Goal: Task Accomplishment & Management: Manage account settings

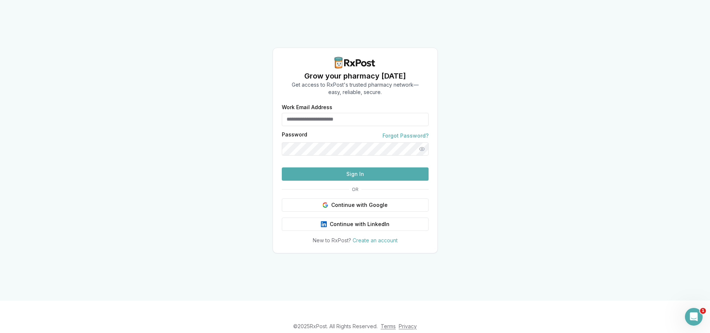
type input "**********"
click at [366, 181] on button "Sign In" at bounding box center [355, 173] width 147 height 13
click at [346, 181] on button "Sign In" at bounding box center [355, 173] width 147 height 13
click at [349, 181] on button "Sign In" at bounding box center [355, 173] width 147 height 13
type input "**********"
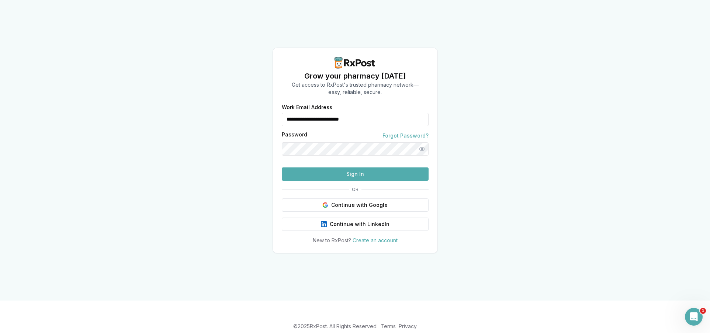
click at [363, 181] on button "Sign In" at bounding box center [355, 173] width 147 height 13
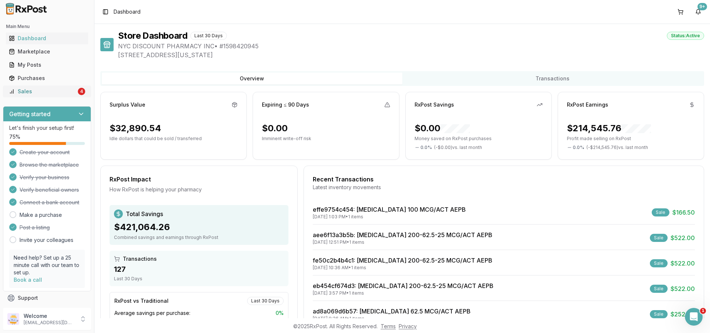
click at [73, 93] on div "Sales" at bounding box center [43, 91] width 68 height 7
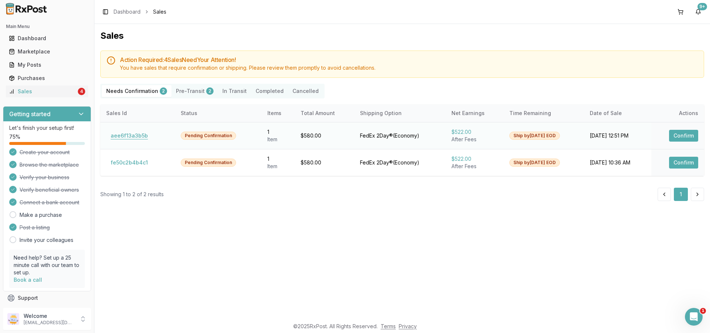
click at [134, 133] on button "aee6f13a3b5b" at bounding box center [129, 136] width 46 height 12
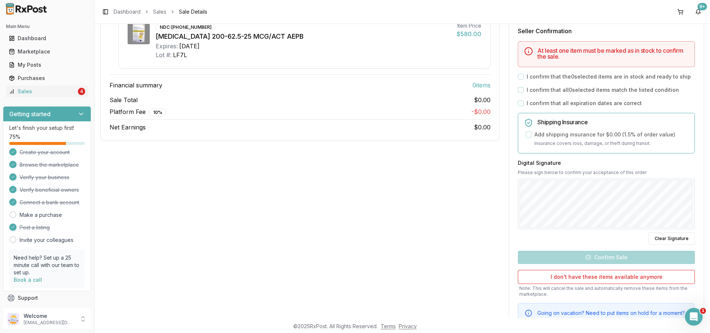
scroll to position [148, 0]
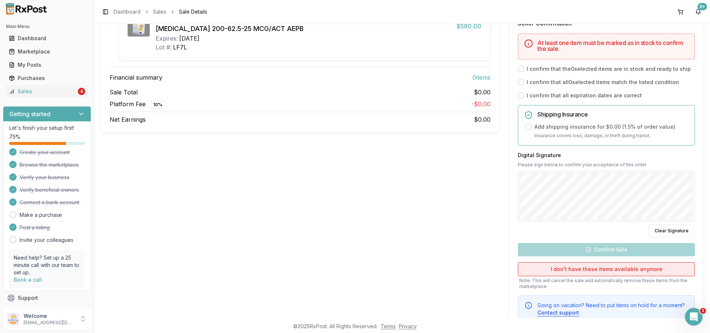
click at [582, 266] on button "I don't have these items available anymore" at bounding box center [606, 269] width 177 height 14
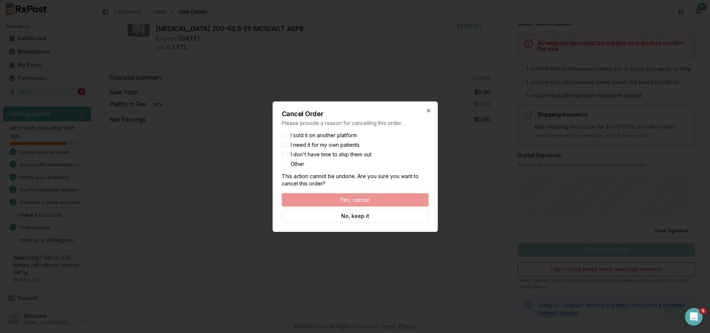
click at [299, 165] on label "Other" at bounding box center [298, 164] width 14 height 5
click at [288, 165] on button "Other" at bounding box center [285, 164] width 6 height 6
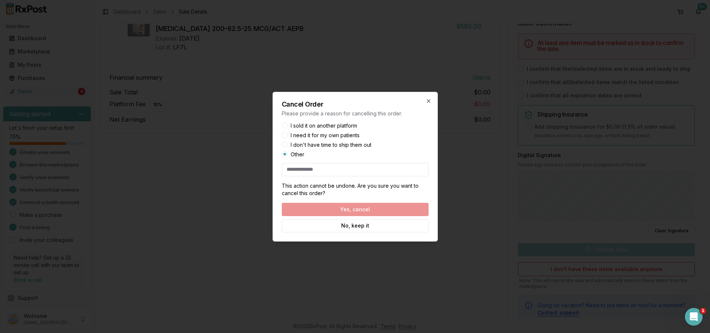
click at [321, 166] on input at bounding box center [355, 169] width 147 height 13
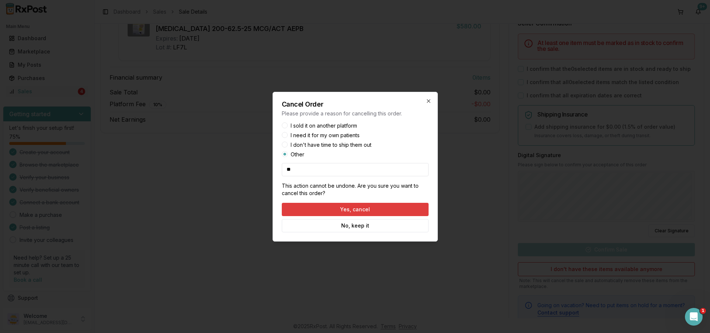
type input "**"
click at [351, 205] on button "Yes, cancel" at bounding box center [355, 209] width 147 height 13
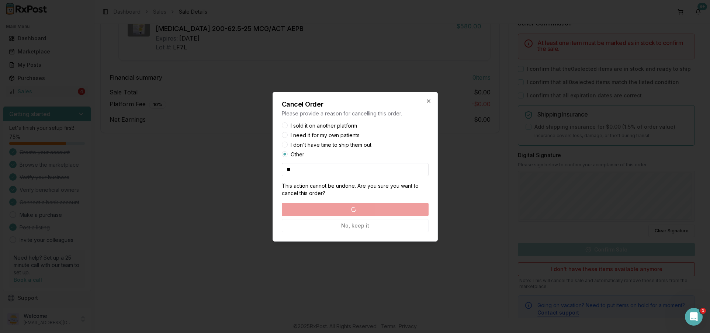
scroll to position [0, 0]
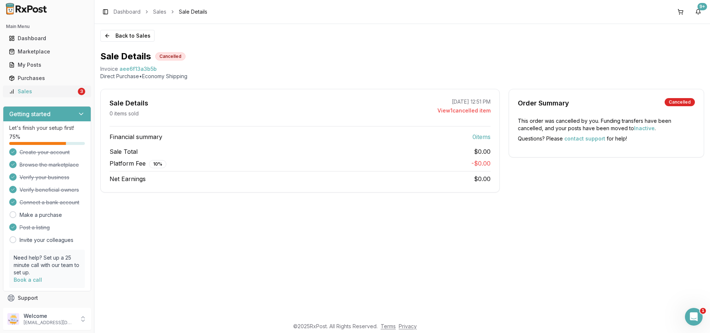
click at [60, 94] on div "Sales" at bounding box center [43, 91] width 68 height 7
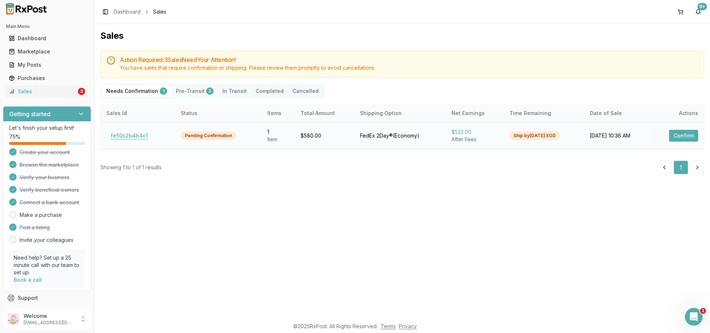
click at [139, 132] on button "fe50c2b4b4c1" at bounding box center [129, 136] width 46 height 12
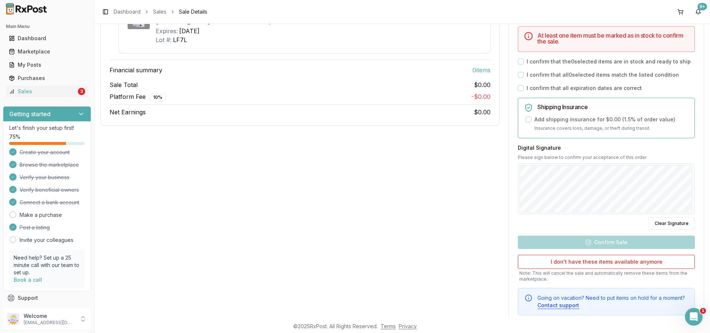
scroll to position [173, 0]
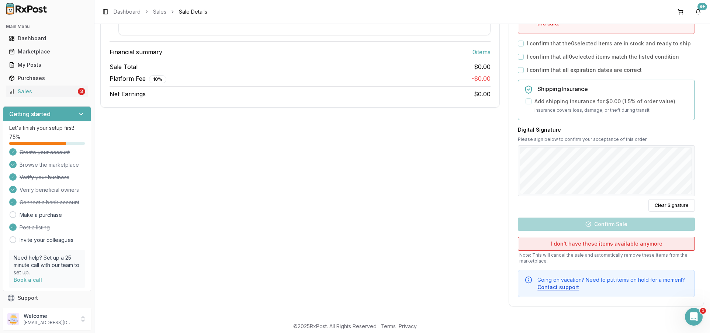
click at [574, 241] on button "I don't have these items available anymore" at bounding box center [606, 244] width 177 height 14
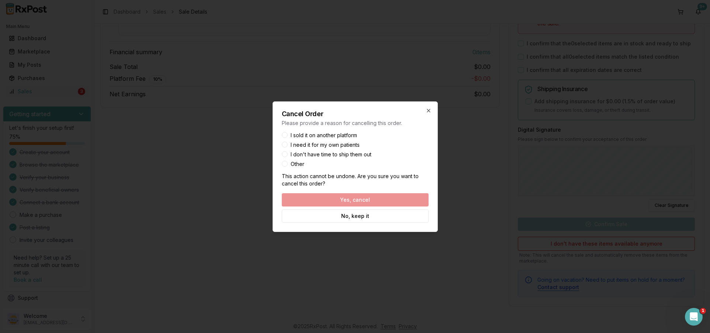
click at [298, 165] on label "Other" at bounding box center [298, 164] width 14 height 5
click at [288, 165] on button "Other" at bounding box center [285, 164] width 6 height 6
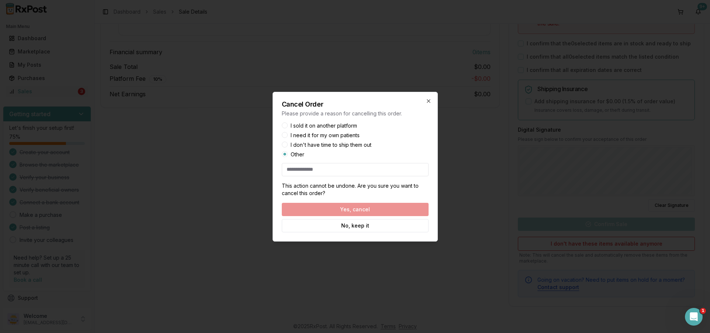
click at [305, 181] on div "Cancel Order Please provide a reason for cancelling this order. I sold it on an…" at bounding box center [355, 167] width 165 height 150
click at [309, 171] on input at bounding box center [355, 169] width 147 height 13
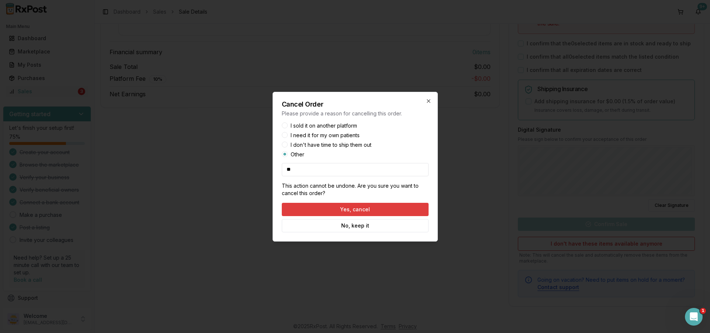
type input "**"
click at [362, 208] on button "Yes, cancel" at bounding box center [355, 209] width 147 height 13
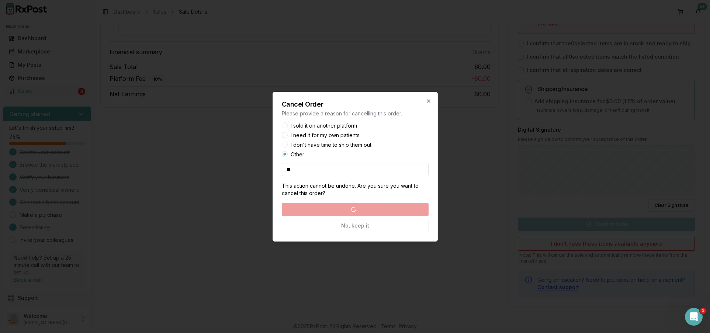
scroll to position [0, 0]
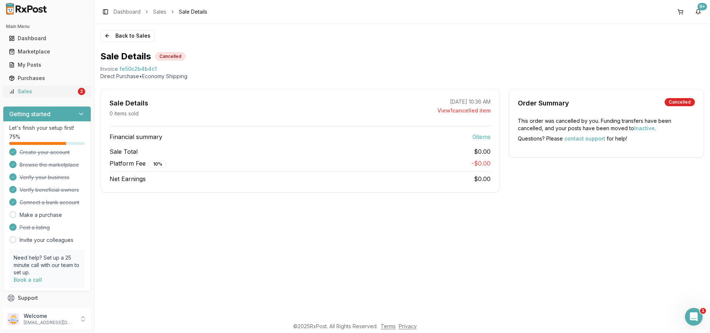
click at [40, 88] on div "Sales" at bounding box center [43, 91] width 68 height 7
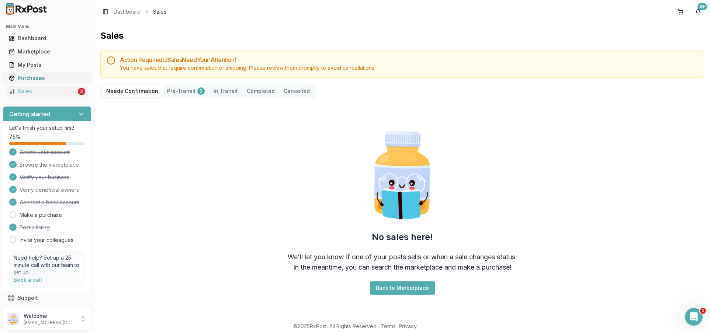
click at [48, 78] on div "Purchases" at bounding box center [47, 78] width 76 height 7
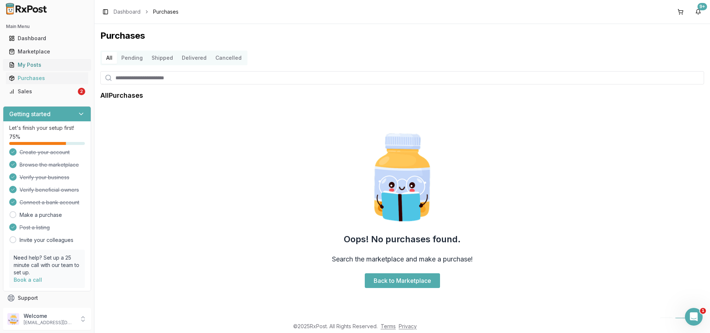
click at [55, 65] on div "My Posts" at bounding box center [47, 64] width 76 height 7
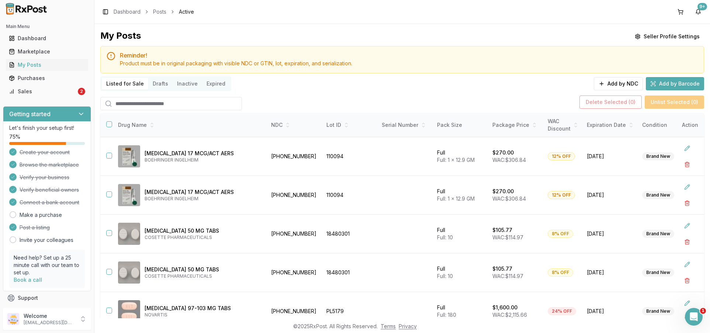
click at [193, 102] on input "search" at bounding box center [171, 103] width 142 height 13
type input "****"
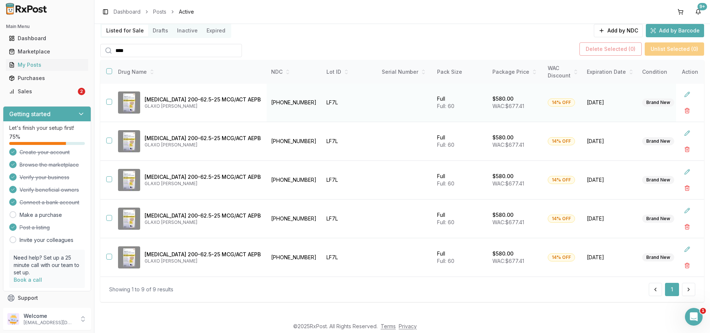
scroll to position [55, 0]
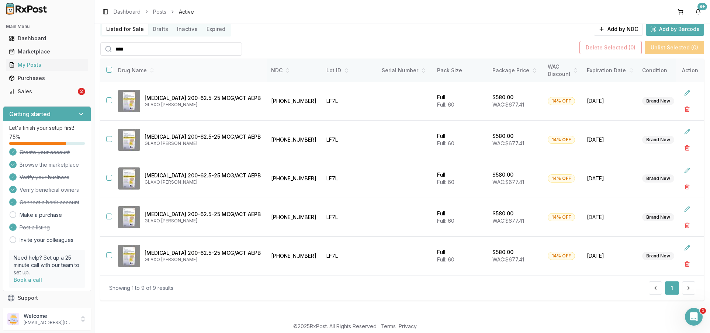
click at [107, 68] on button "button" at bounding box center [109, 70] width 6 height 6
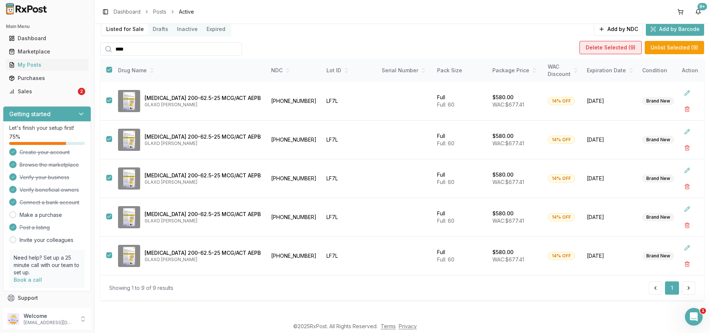
click at [608, 45] on button "Delete Selected ( 9 )" at bounding box center [611, 47] width 62 height 13
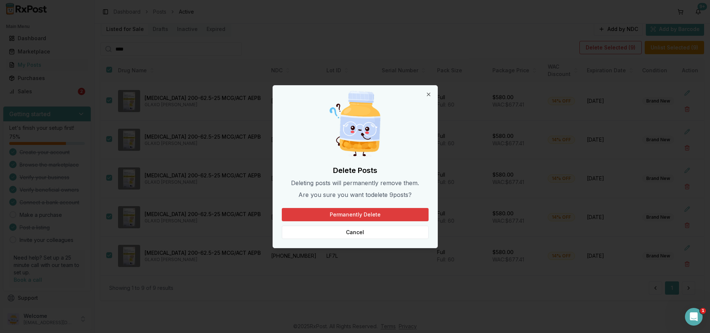
click at [369, 214] on button "Permanently Delete" at bounding box center [355, 214] width 147 height 13
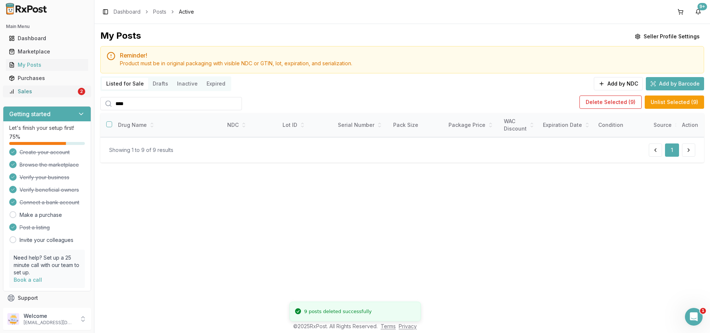
click at [68, 88] on div "Sales" at bounding box center [43, 91] width 68 height 7
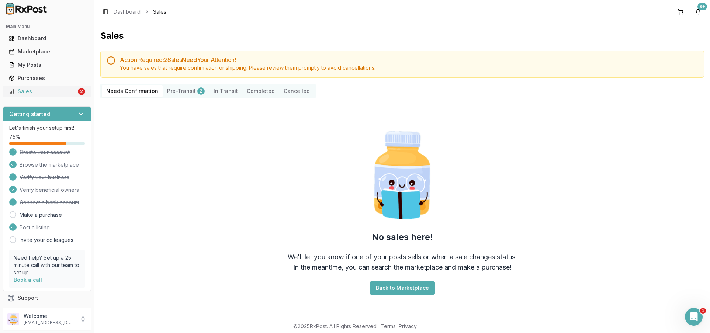
click at [44, 95] on div "Sales" at bounding box center [43, 91] width 68 height 7
click at [169, 89] on button "Pre-Transit 2" at bounding box center [186, 91] width 46 height 12
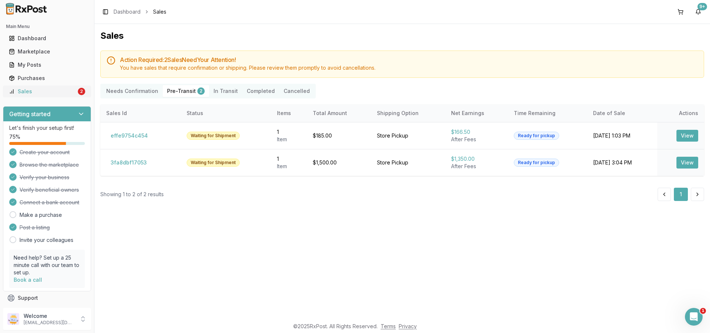
click at [64, 86] on link "Sales 2" at bounding box center [47, 91] width 82 height 13
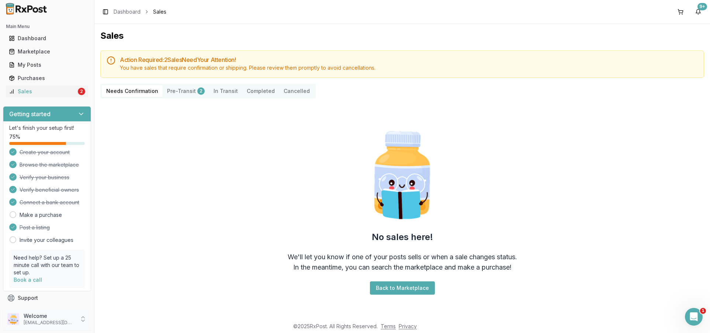
click at [51, 321] on p "nycdiscountpharma2@gmail.com" at bounding box center [49, 323] width 51 height 6
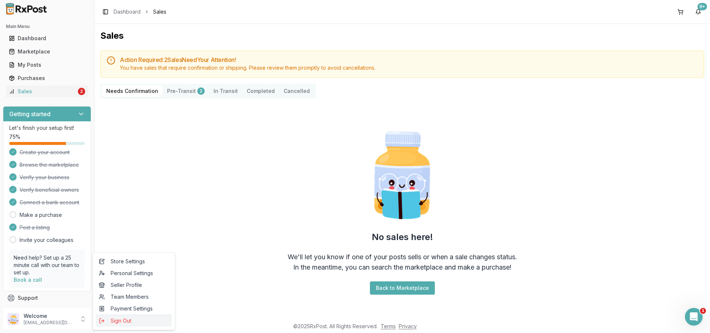
click at [129, 320] on span "Sign Out" at bounding box center [134, 320] width 70 height 7
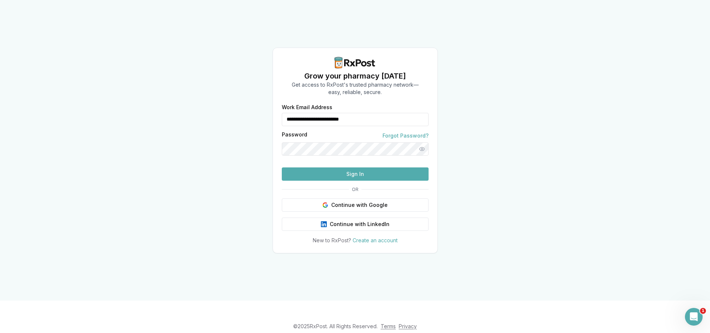
click at [329, 113] on input "**********" at bounding box center [355, 119] width 147 height 13
type input "**********"
click at [345, 196] on div "**********" at bounding box center [355, 174] width 165 height 139
click at [347, 181] on button "Sign In" at bounding box center [355, 173] width 147 height 13
click at [328, 181] on button "Sign In" at bounding box center [355, 173] width 147 height 13
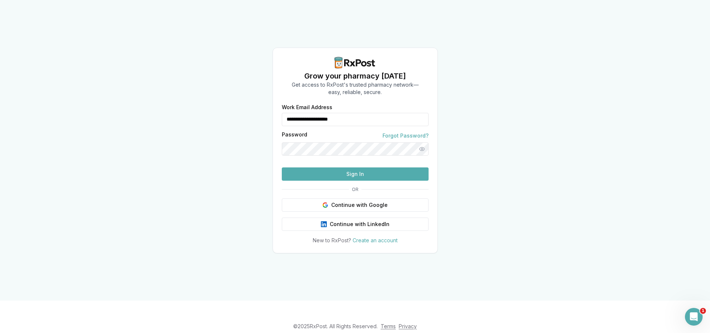
click at [343, 181] on button "Sign In" at bounding box center [355, 173] width 147 height 13
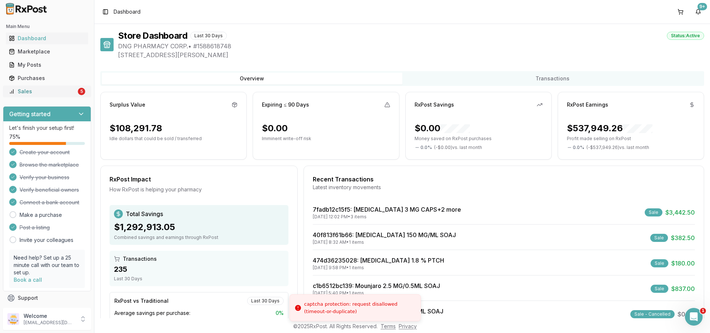
click at [68, 91] on div "Sales" at bounding box center [43, 91] width 68 height 7
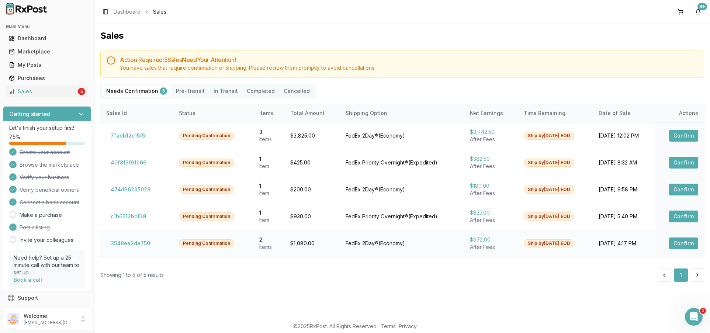
click at [146, 242] on button "3548ee2de750" at bounding box center [130, 244] width 48 height 12
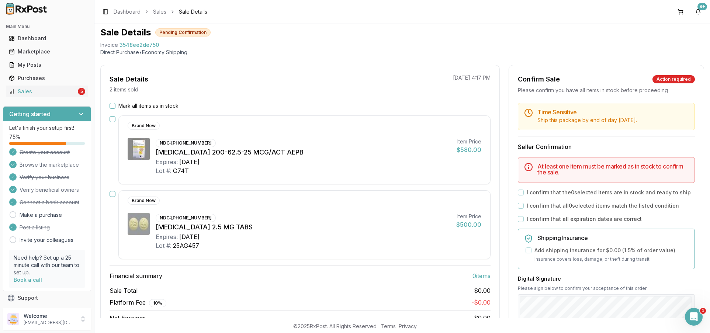
scroll to position [37, 0]
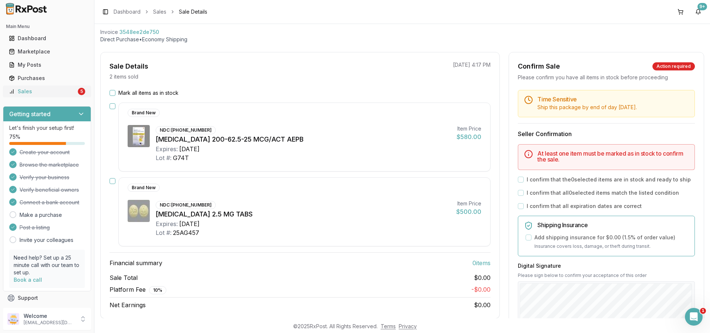
click at [45, 86] on link "Sales 5" at bounding box center [47, 91] width 82 height 13
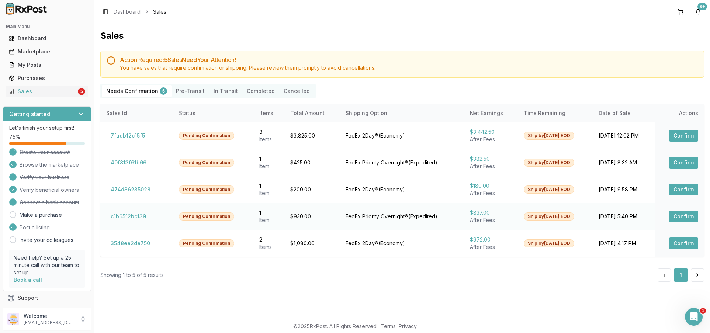
click at [134, 216] on button "c1b6512bc139" at bounding box center [128, 217] width 44 height 12
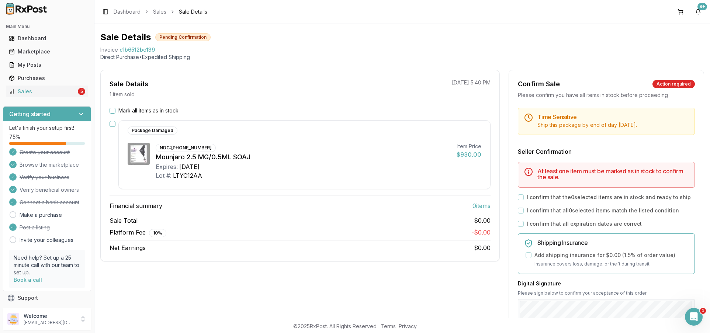
scroll to position [37, 0]
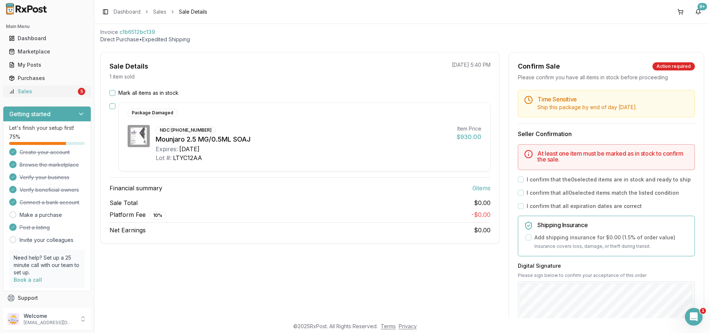
click at [50, 90] on div "Sales" at bounding box center [43, 91] width 68 height 7
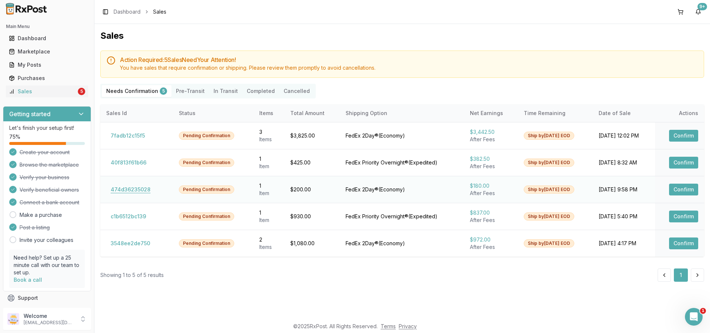
click at [142, 185] on button "474d36235028" at bounding box center [130, 190] width 49 height 12
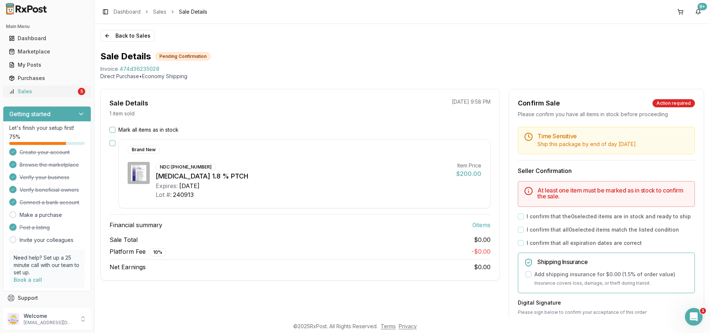
click at [52, 87] on link "Sales 5" at bounding box center [47, 91] width 82 height 13
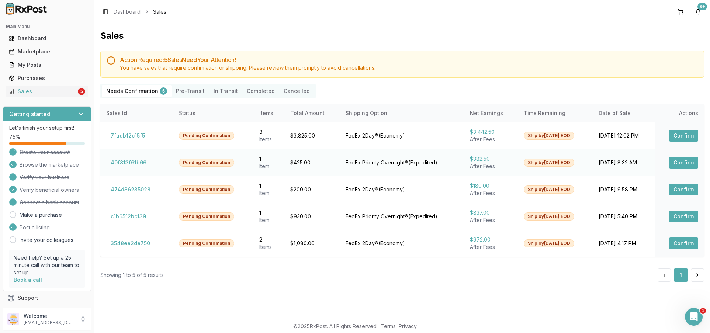
click at [130, 172] on td "40f813f61b66" at bounding box center [136, 162] width 73 height 27
click at [133, 164] on button "40f813f61b66" at bounding box center [128, 163] width 45 height 12
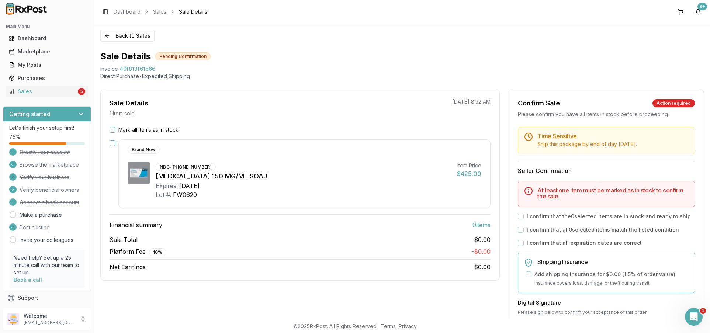
click at [113, 142] on button "button" at bounding box center [113, 143] width 6 height 6
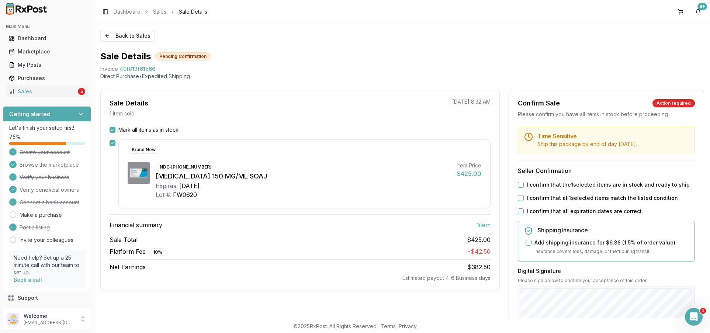
click at [519, 188] on div "I confirm that the 1 selected items are in stock and ready to ship" at bounding box center [606, 184] width 177 height 7
click at [517, 205] on div "Time Sensitive Ship this package by end of day Thursday, October 16th . Seller …" at bounding box center [606, 283] width 195 height 312
click at [518, 211] on button "I confirm that all expiration dates are correct" at bounding box center [521, 211] width 6 height 6
click at [518, 200] on button "I confirm that all 1 selected items match the listed condition" at bounding box center [521, 198] width 6 height 6
click at [520, 183] on button "I confirm that the 1 selected items are in stock and ready to ship" at bounding box center [521, 185] width 6 height 6
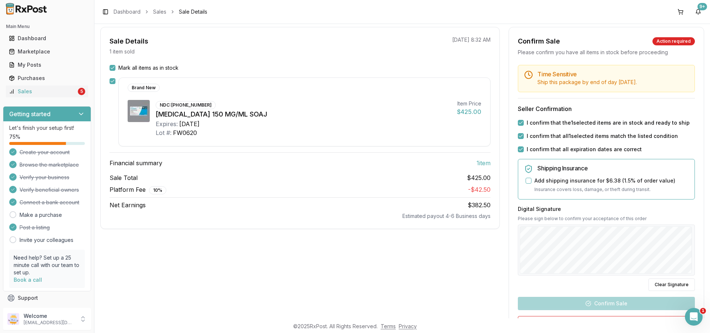
scroll to position [141, 0]
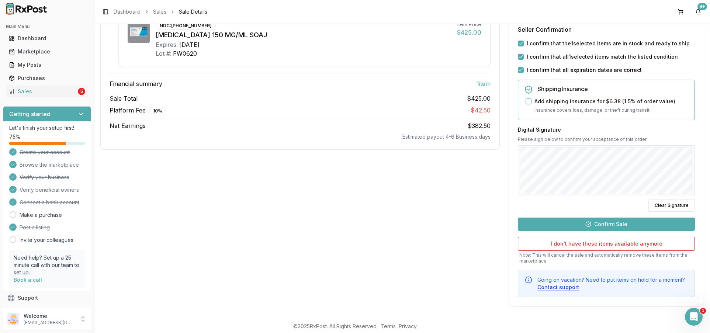
click at [644, 223] on button "Confirm Sale" at bounding box center [606, 224] width 177 height 13
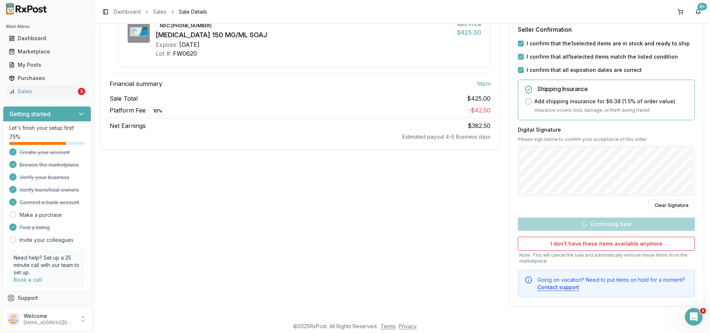
scroll to position [4, 0]
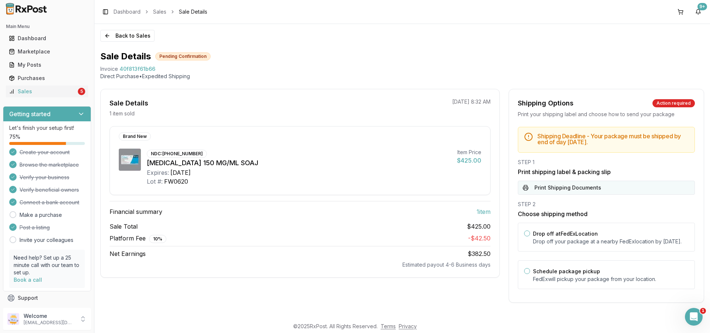
click at [616, 186] on button "Print Shipping Documents" at bounding box center [606, 188] width 177 height 14
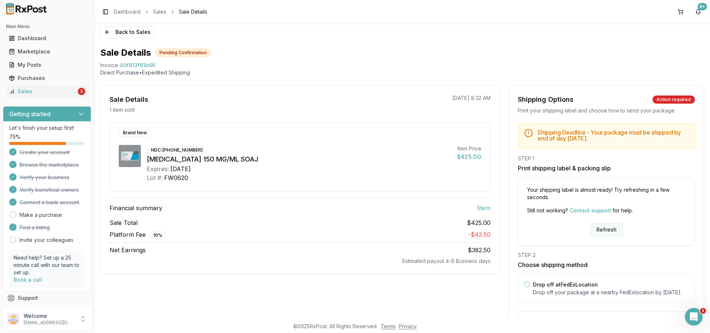
click at [601, 230] on button "Refresh" at bounding box center [606, 229] width 33 height 13
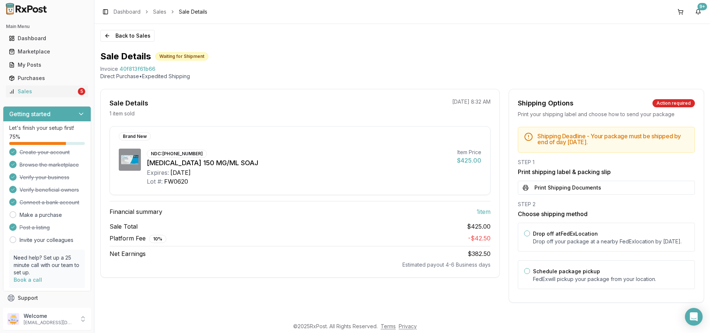
click at [585, 180] on div "STEP 1 Print shipping label & packing slip Print Shipping Documents" at bounding box center [606, 177] width 177 height 36
click at [577, 189] on button "Print Shipping Documents" at bounding box center [606, 188] width 177 height 14
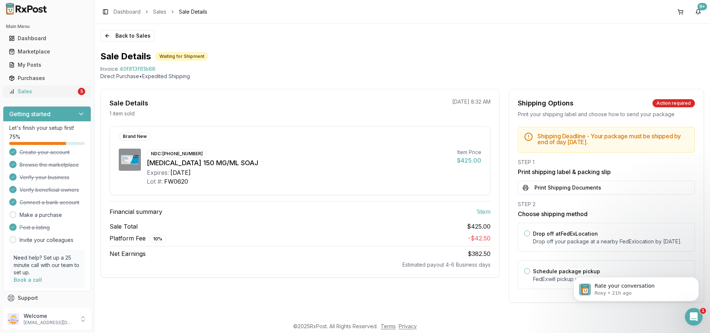
click at [67, 87] on link "Sales 5" at bounding box center [47, 91] width 82 height 13
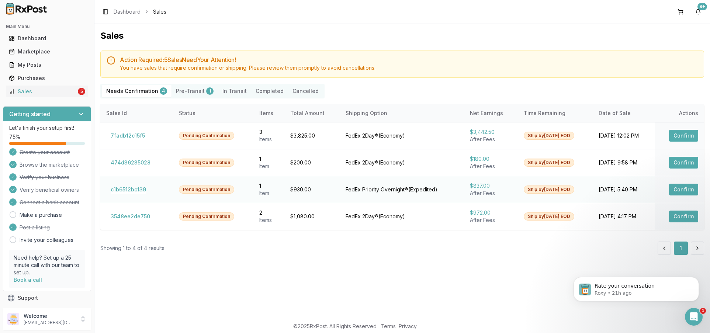
click at [135, 191] on button "c1b6512bc139" at bounding box center [128, 190] width 44 height 12
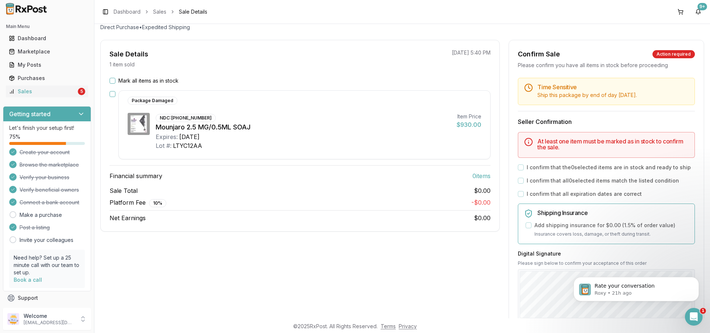
scroll to position [37, 0]
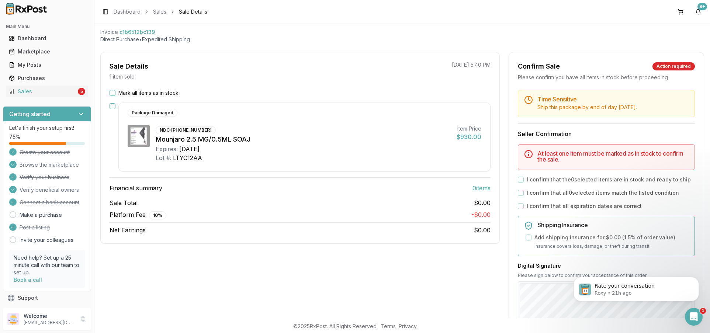
click at [105, 107] on div "Mark all items as in stock Package Damaged NDC: 00002-1506-80 Mounjaro 2.5 MG/0…" at bounding box center [300, 161] width 399 height 145
click at [113, 107] on button "button" at bounding box center [113, 106] width 6 height 6
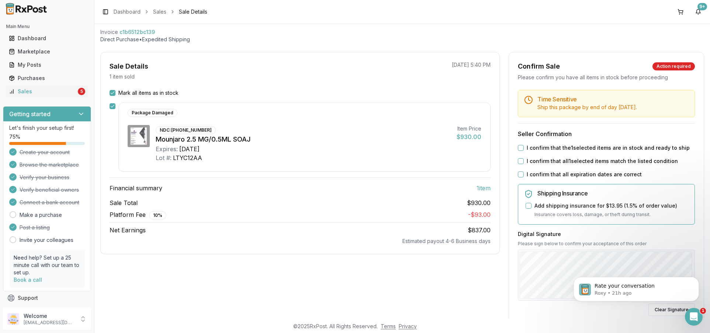
click at [524, 149] on div "I confirm that the 1 selected items are in stock and ready to ship" at bounding box center [606, 147] width 177 height 7
click at [522, 148] on div "I confirm that the 1 selected items are in stock and ready to ship" at bounding box center [606, 147] width 177 height 7
click at [521, 156] on div "Time Sensitive Ship this package by end of day today . Seller Confirmation I co…" at bounding box center [606, 246] width 195 height 312
click at [520, 173] on button "I confirm that all expiration dates are correct" at bounding box center [521, 175] width 6 height 6
click at [518, 161] on button "I confirm that all 1 selected items match the listed condition" at bounding box center [521, 161] width 6 height 6
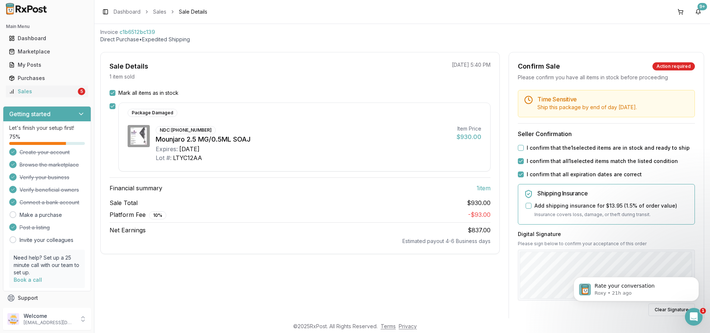
click at [517, 142] on div "Time Sensitive Ship this package by end of day today . Seller Confirmation I co…" at bounding box center [606, 246] width 195 height 312
click at [519, 151] on div "I confirm that the 1 selected items are in stock and ready to ship" at bounding box center [606, 147] width 177 height 7
click at [519, 148] on button "I confirm that the 1 selected items are in stock and ready to ship" at bounding box center [521, 148] width 6 height 6
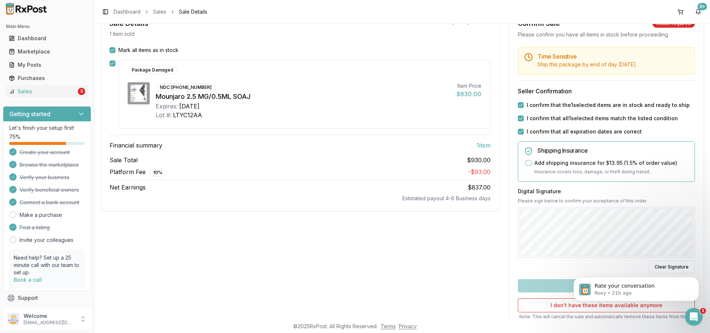
scroll to position [141, 0]
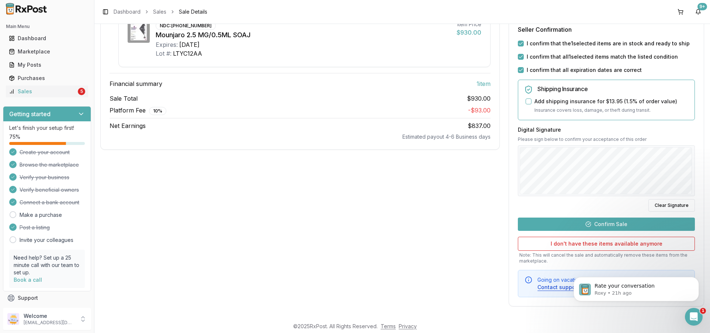
click at [626, 225] on button "Confirm Sale" at bounding box center [606, 224] width 177 height 13
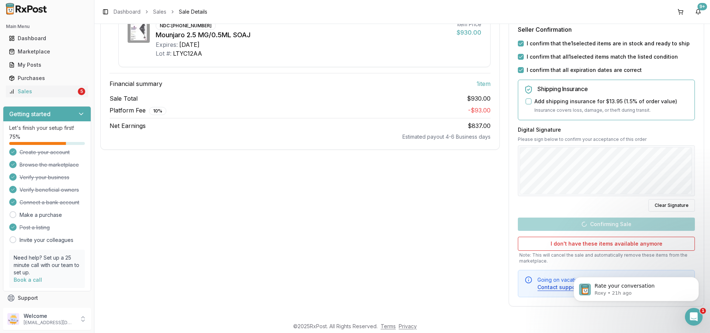
scroll to position [4, 0]
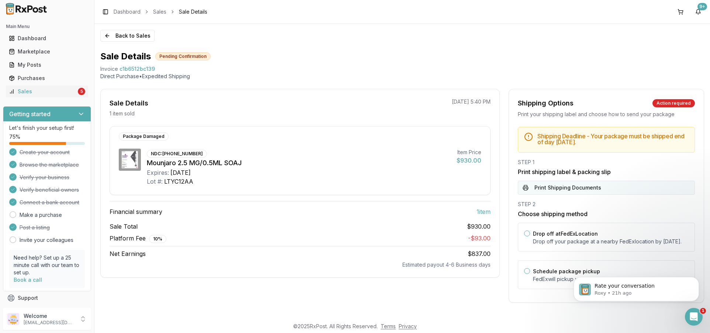
click at [574, 186] on button "Print Shipping Documents" at bounding box center [606, 188] width 177 height 14
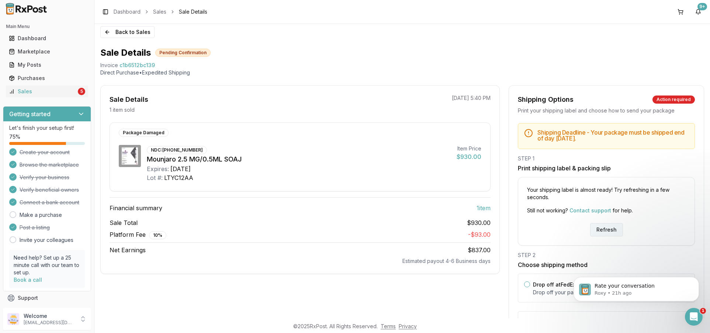
click at [602, 228] on button "Refresh" at bounding box center [606, 229] width 33 height 13
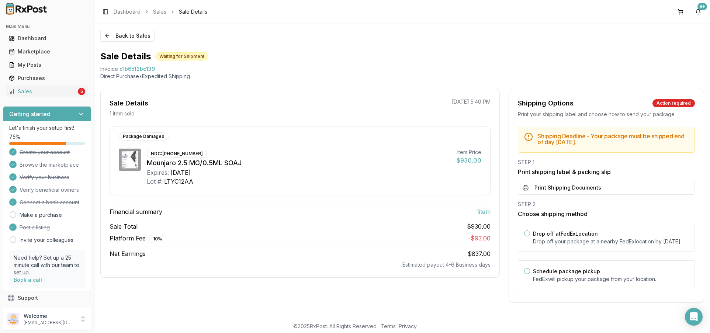
scroll to position [4, 0]
click at [582, 183] on button "Print Shipping Documents" at bounding box center [606, 188] width 177 height 14
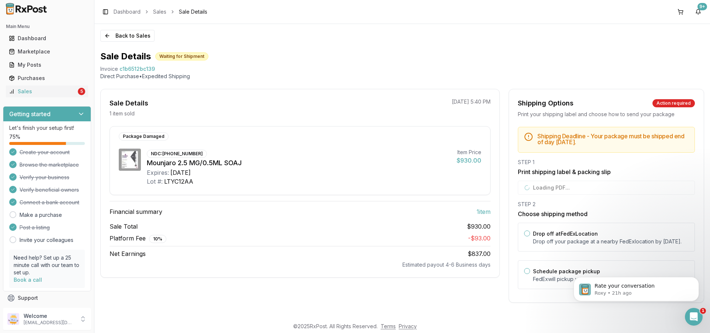
scroll to position [0, 0]
click at [73, 94] on div "Sales" at bounding box center [43, 91] width 68 height 7
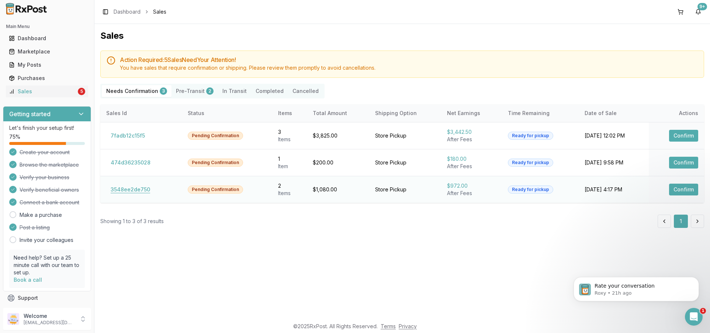
click at [134, 190] on button "3548ee2de750" at bounding box center [130, 190] width 48 height 12
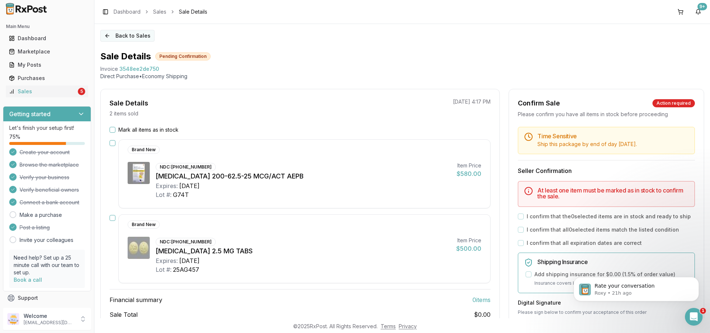
click at [109, 36] on button "Back to Sales" at bounding box center [127, 36] width 54 height 12
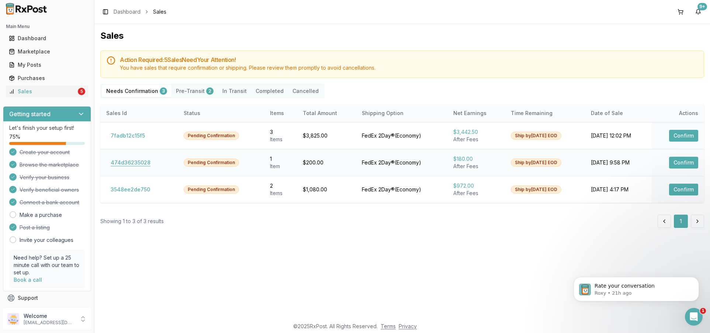
click at [137, 164] on button "474d36235028" at bounding box center [130, 163] width 49 height 12
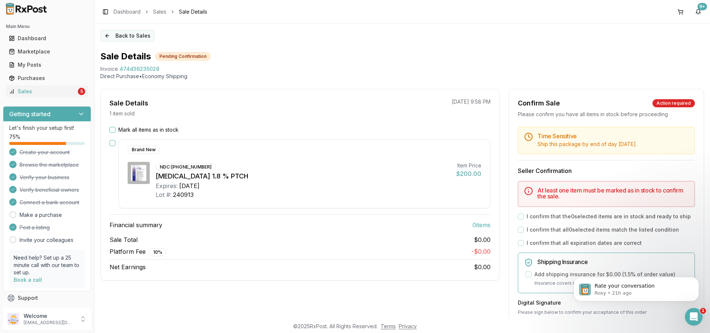
click at [111, 38] on button "Back to Sales" at bounding box center [127, 36] width 54 height 12
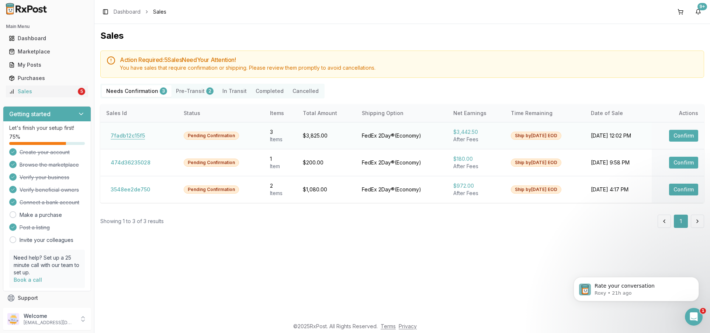
click at [137, 134] on button "7fadb12c15f5" at bounding box center [127, 136] width 43 height 12
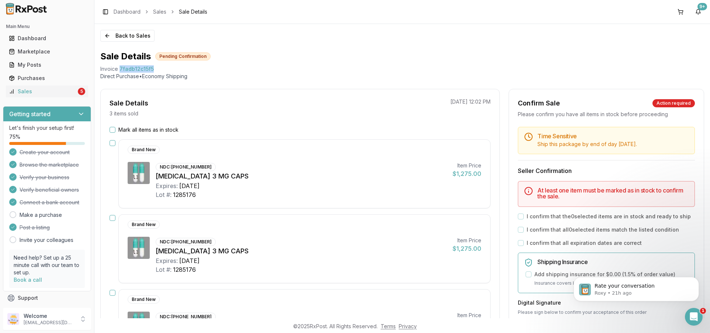
drag, startPoint x: 155, startPoint y: 68, endPoint x: 119, endPoint y: 72, distance: 35.7
click at [119, 72] on div "Invoice 7fadb12c15f5" at bounding box center [402, 68] width 604 height 7
copy span "7fadb12c15f5"
click at [693, 312] on icon "Open Intercom Messenger" at bounding box center [693, 316] width 12 height 12
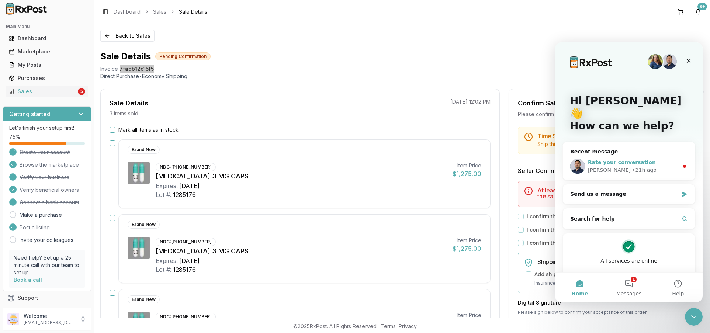
click at [637, 166] on div "Manuel • 21h ago" at bounding box center [633, 170] width 91 height 8
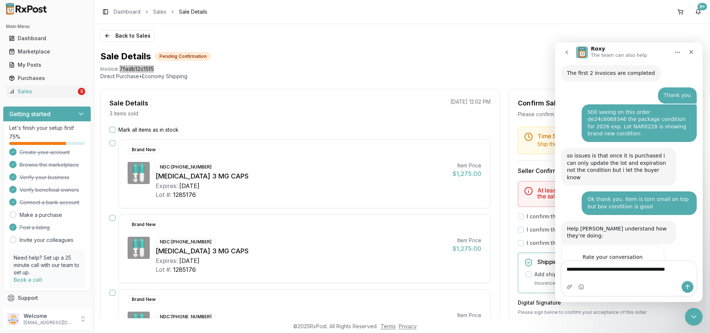
scroll to position [388, 0]
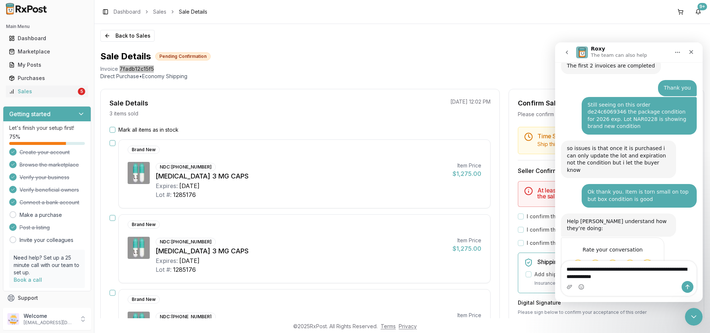
type textarea "**********"
click at [682, 286] on button "Send a message…" at bounding box center [688, 287] width 12 height 12
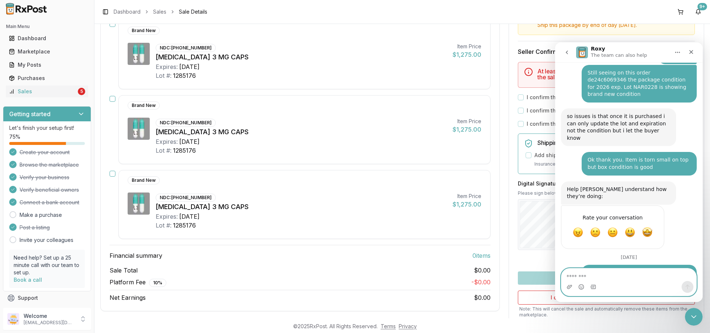
scroll to position [0, 0]
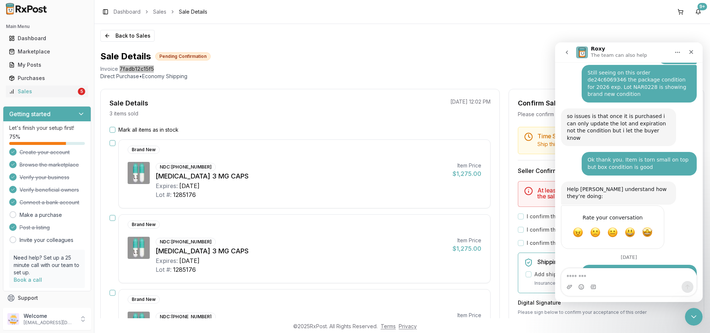
click at [562, 51] on button "go back" at bounding box center [567, 52] width 14 height 14
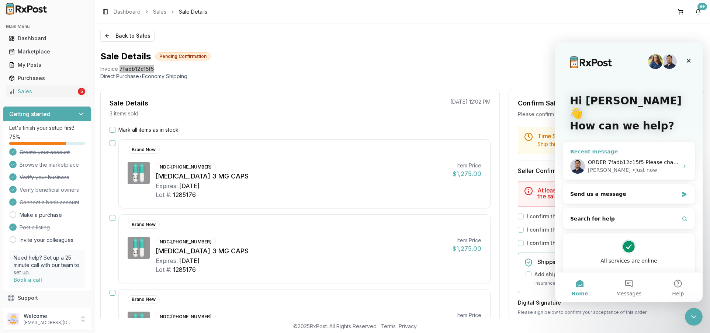
click at [668, 166] on div "Manuel • Just now" at bounding box center [633, 170] width 91 height 8
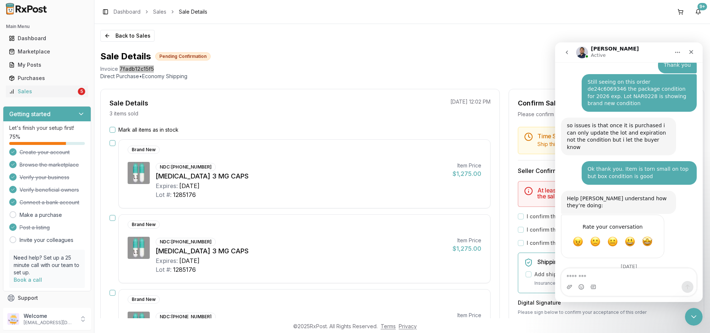
scroll to position [430, 0]
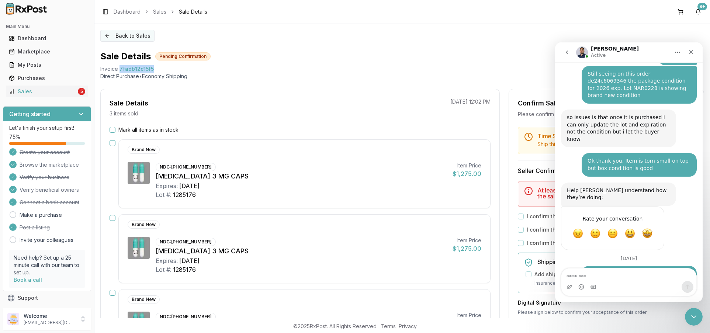
click at [124, 30] on button "Back to Sales" at bounding box center [127, 36] width 54 height 12
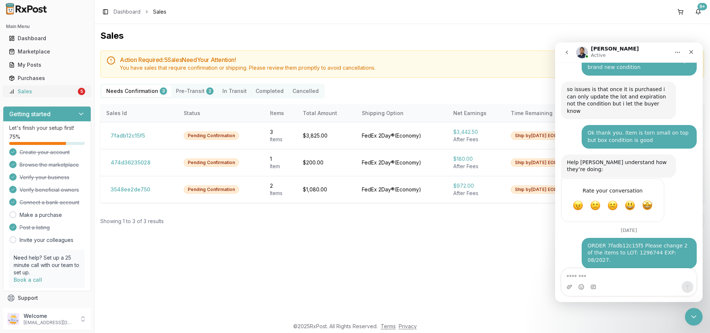
scroll to position [458, 0]
click at [84, 96] on link "Sales 5" at bounding box center [47, 91] width 82 height 13
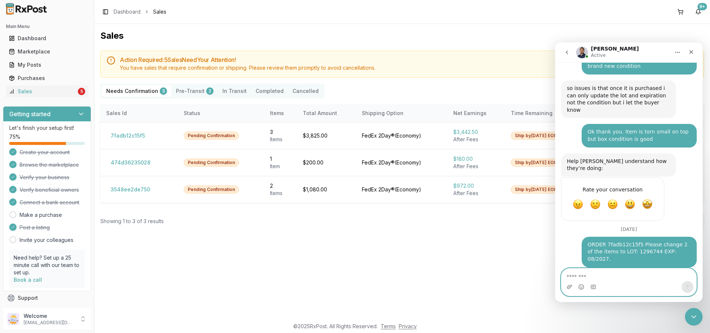
click at [596, 273] on textarea "Message…" at bounding box center [628, 275] width 135 height 13
click at [583, 287] on icon "Emoji picker" at bounding box center [581, 287] width 6 height 6
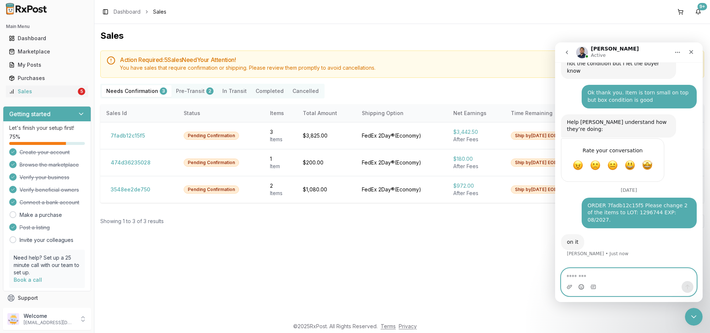
scroll to position [500, 0]
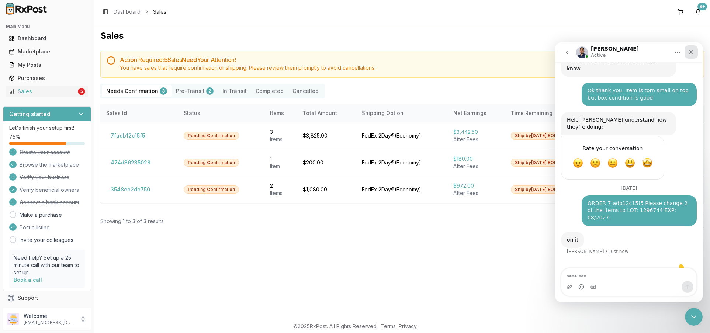
click at [694, 54] on icon "Close" at bounding box center [691, 52] width 6 height 6
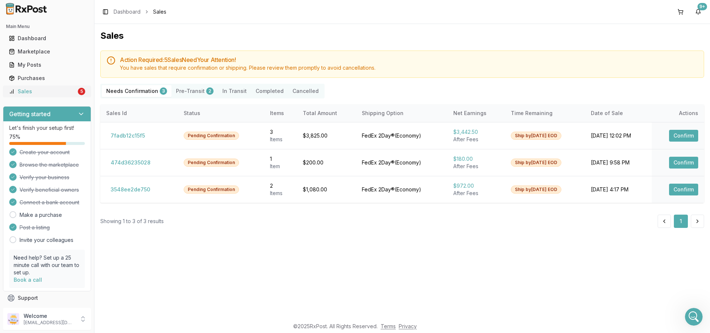
click at [65, 90] on div "Sales" at bounding box center [43, 91] width 68 height 7
click at [194, 90] on button "Pre-Transit 2" at bounding box center [195, 91] width 46 height 12
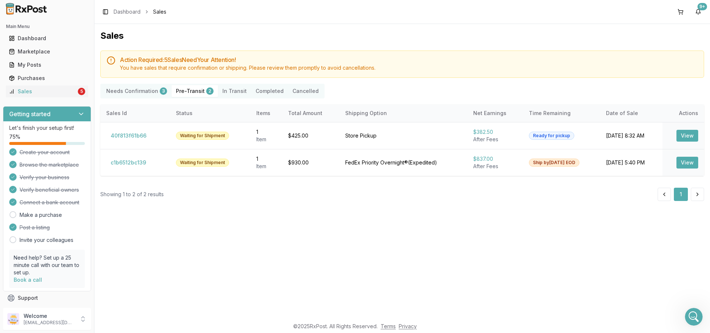
click at [150, 93] on Confirmation "Needs Confirmation 3" at bounding box center [137, 91] width 70 height 12
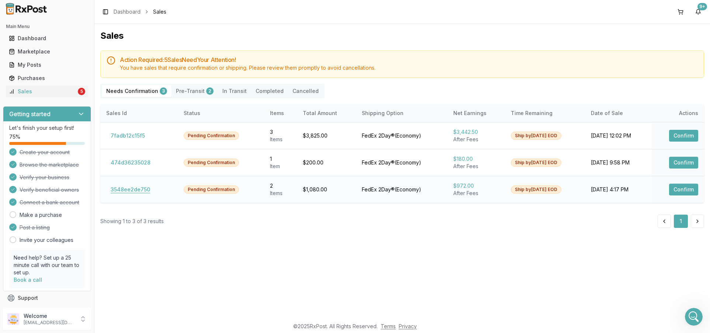
click at [129, 189] on button "3548ee2de750" at bounding box center [130, 190] width 48 height 12
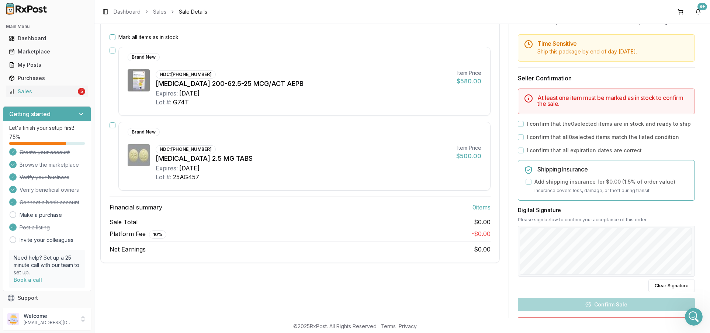
scroll to position [111, 0]
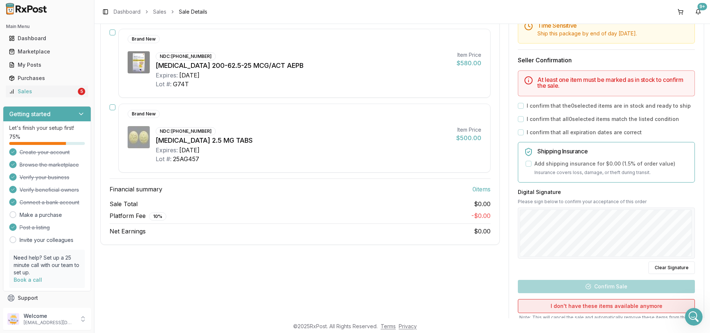
click at [606, 310] on button "I don't have these items available anymore" at bounding box center [606, 306] width 177 height 14
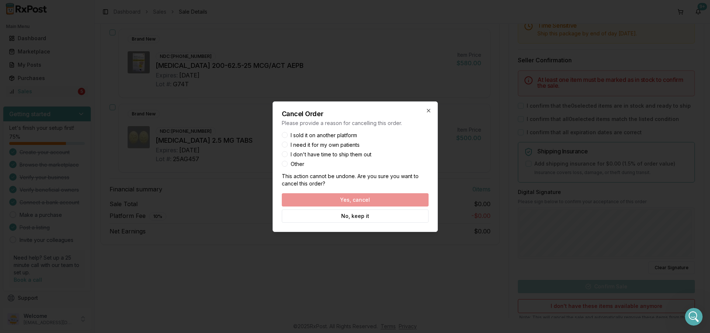
click at [300, 162] on label "Other" at bounding box center [298, 164] width 14 height 5
click at [288, 161] on button "Other" at bounding box center [285, 164] width 6 height 6
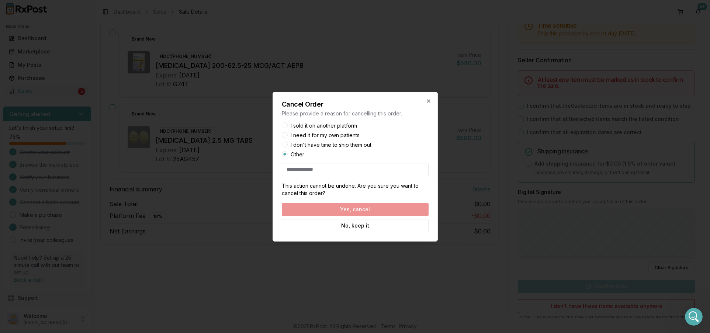
click at [317, 169] on input at bounding box center [355, 169] width 147 height 13
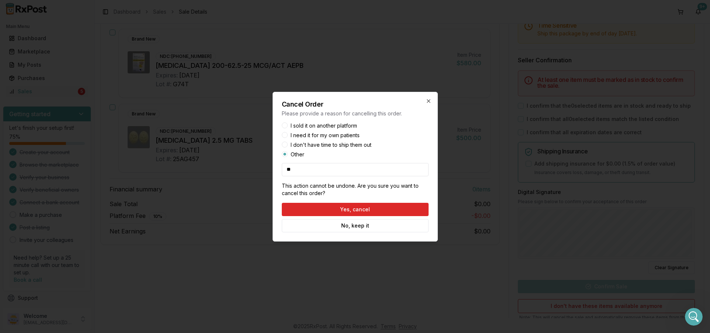
type input "*"
type input "**"
click at [365, 208] on button "Yes, cancel" at bounding box center [355, 209] width 147 height 13
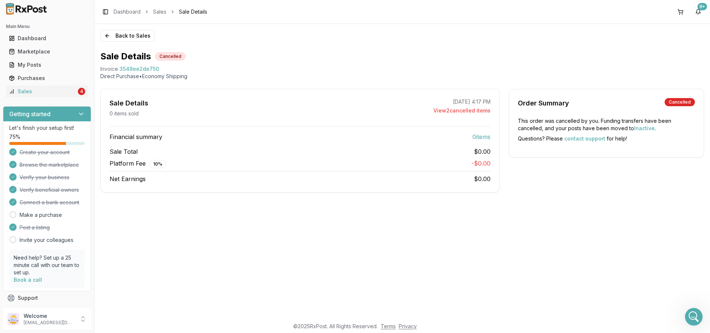
scroll to position [0, 0]
click at [49, 87] on link "Sales 4" at bounding box center [47, 91] width 82 height 13
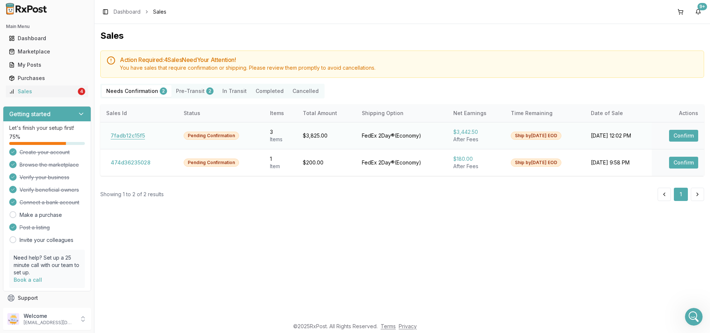
click at [140, 140] on button "7fadb12c15f5" at bounding box center [127, 136] width 43 height 12
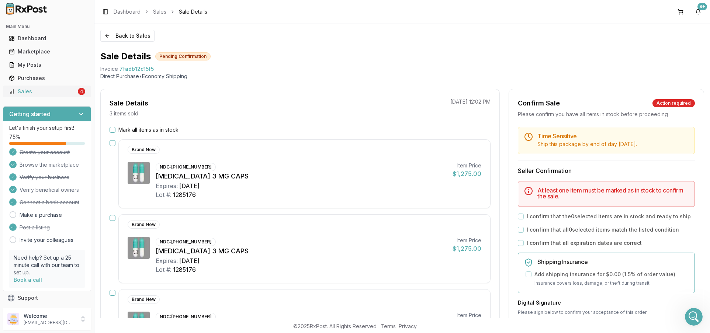
click at [53, 91] on div "Sales" at bounding box center [43, 91] width 68 height 7
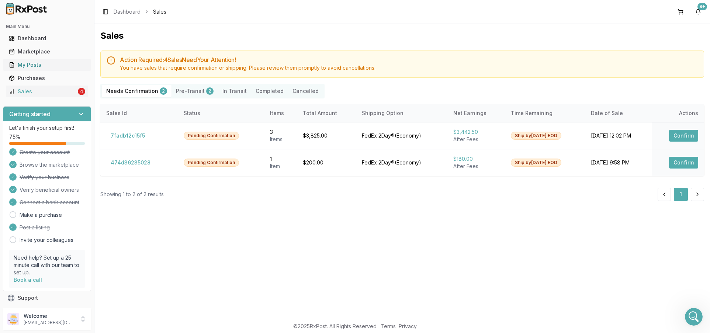
click at [48, 66] on div "My Posts" at bounding box center [47, 64] width 76 height 7
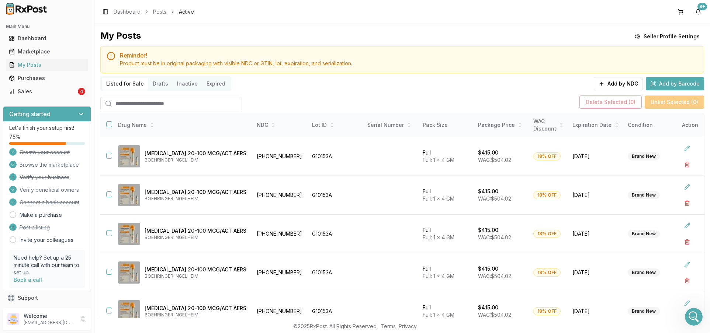
click at [160, 99] on input "search" at bounding box center [171, 103] width 142 height 13
type input "****"
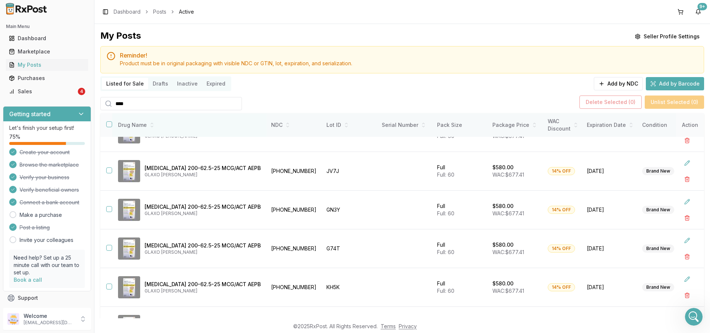
scroll to position [37, 0]
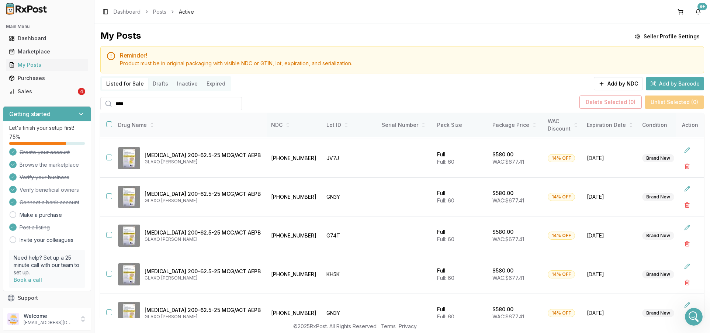
click at [110, 121] on button "button" at bounding box center [109, 124] width 6 height 6
click at [626, 101] on button "Delete Selected ( 9 )" at bounding box center [611, 102] width 62 height 13
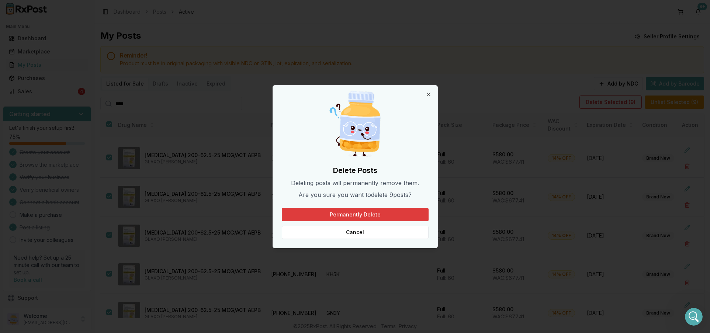
click at [349, 212] on button "Permanently Delete" at bounding box center [355, 214] width 147 height 13
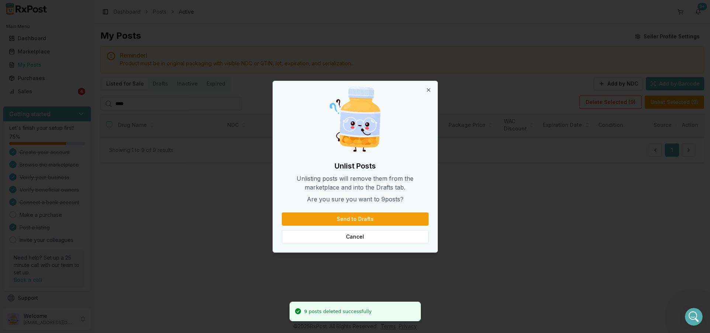
scroll to position [0, 0]
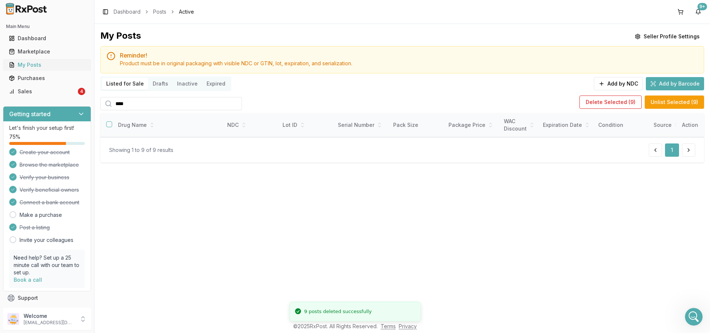
click at [48, 64] on div "My Posts" at bounding box center [47, 64] width 76 height 7
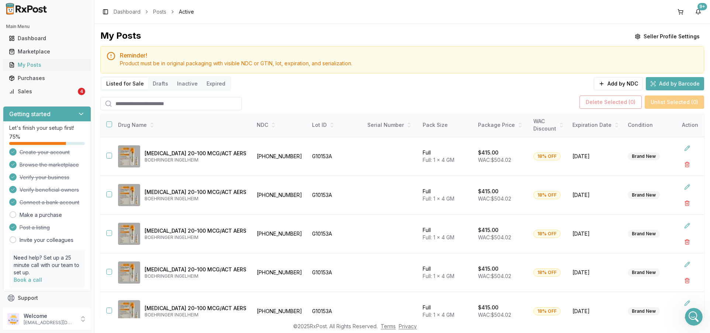
click at [58, 65] on div "My Posts" at bounding box center [47, 64] width 76 height 7
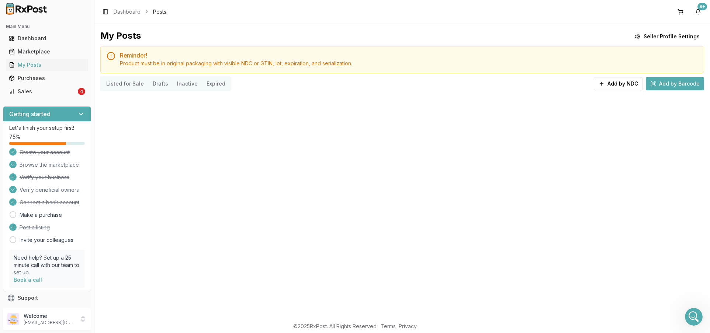
scroll to position [529, 0]
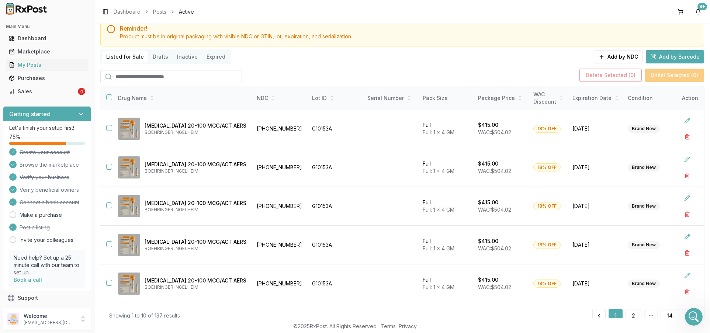
scroll to position [55, 0]
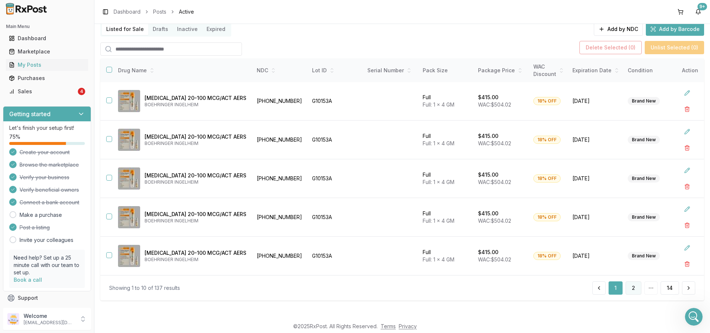
click at [627, 289] on button "2" at bounding box center [634, 287] width 16 height 13
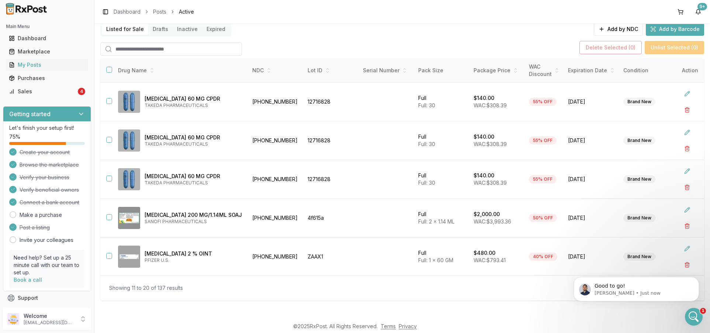
scroll to position [522, 0]
click at [70, 90] on div "Sales" at bounding box center [43, 91] width 68 height 7
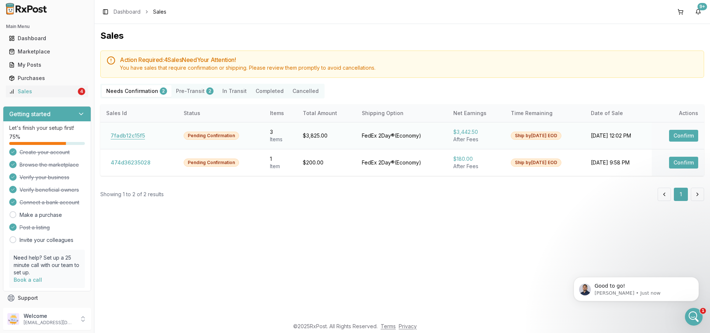
click at [144, 136] on button "7fadb12c15f5" at bounding box center [127, 136] width 43 height 12
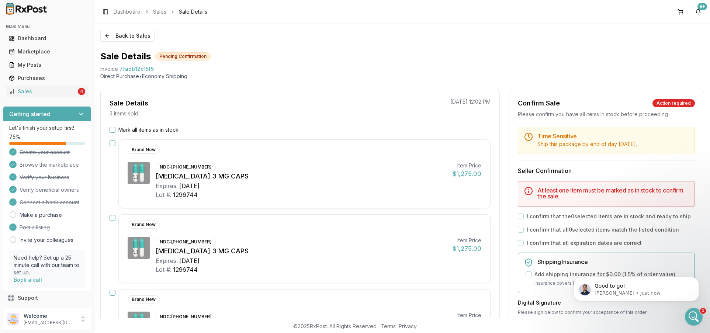
click at [113, 143] on button "button" at bounding box center [113, 143] width 6 height 6
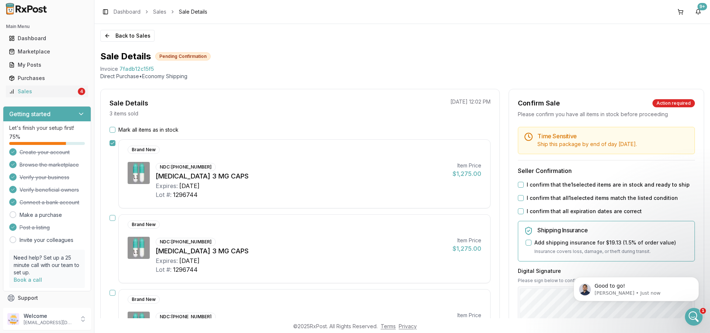
click at [111, 214] on div "Brand New NDC: 61874-0130-30 Vraylar 3 MG CAPS Expires: 2027-08-31 Lot #: 12967…" at bounding box center [300, 248] width 381 height 69
click at [109, 218] on div "Mark all items as in stock Brand New NDC: 61874-0130-30 Vraylar 3 MG CAPS Expir…" at bounding box center [300, 278] width 399 height 305
click at [117, 218] on div "Brand New NDC: 61874-0130-30 Vraylar 3 MG CAPS Expires: 2027-08-31 Lot #: 12967…" at bounding box center [300, 248] width 381 height 69
click at [110, 218] on button "button" at bounding box center [113, 218] width 6 height 6
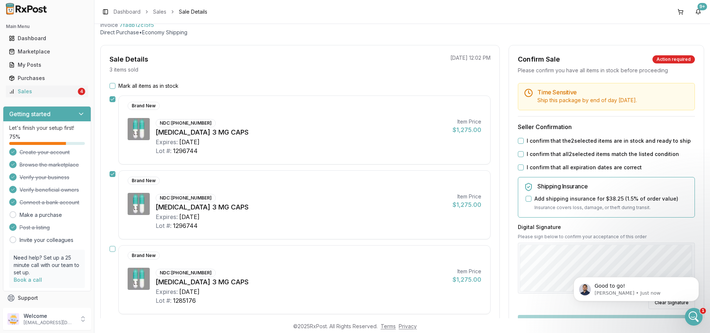
scroll to position [31, 0]
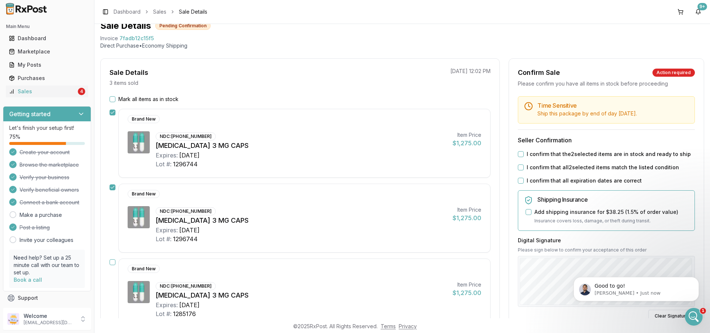
click at [518, 155] on button "I confirm that the 2 selected items are in stock and ready to ship" at bounding box center [521, 154] width 6 height 6
click at [521, 170] on div "I confirm that all 2 selected items match the listed condition" at bounding box center [606, 167] width 177 height 7
click at [518, 169] on button "I confirm that all 2 selected items match the listed condition" at bounding box center [521, 168] width 6 height 6
click at [518, 181] on button "I confirm that all expiration dates are correct" at bounding box center [521, 181] width 6 height 6
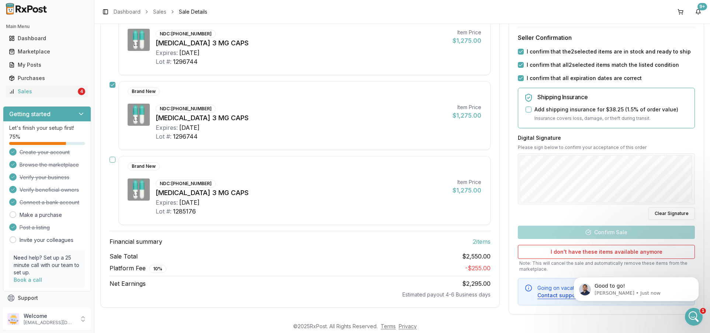
scroll to position [141, 0]
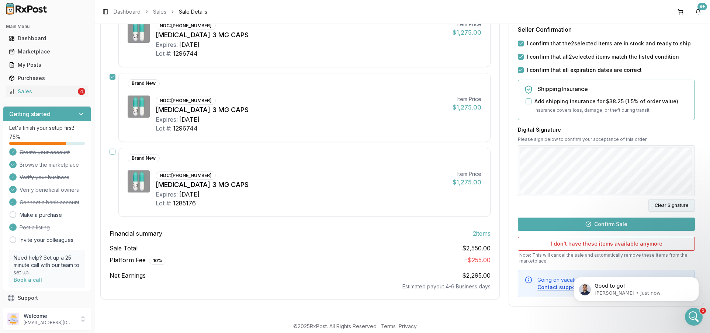
click at [672, 201] on button "Clear Signature" at bounding box center [672, 205] width 46 height 13
click at [633, 222] on button "Confirm Sale" at bounding box center [606, 224] width 177 height 13
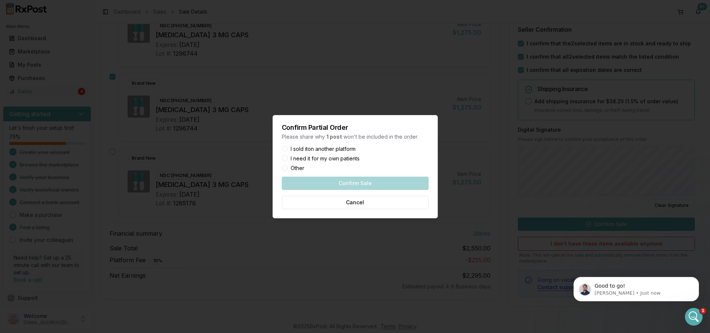
click at [297, 168] on label "Other" at bounding box center [298, 168] width 14 height 5
click at [288, 168] on button "Other" at bounding box center [285, 168] width 6 height 6
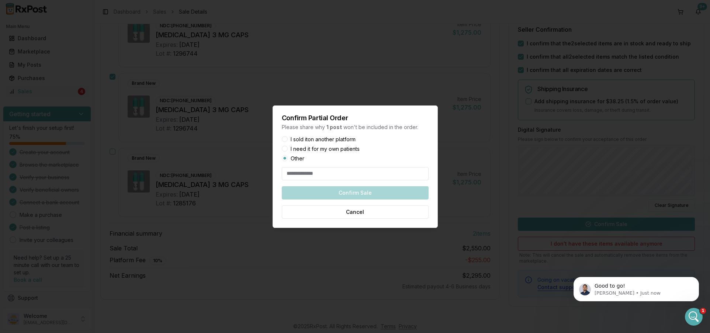
click at [345, 177] on input at bounding box center [355, 173] width 147 height 13
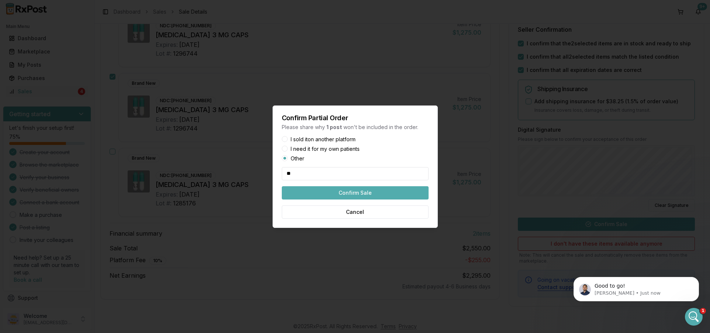
type input "**"
click at [349, 191] on button "Confirm Sale" at bounding box center [355, 192] width 147 height 13
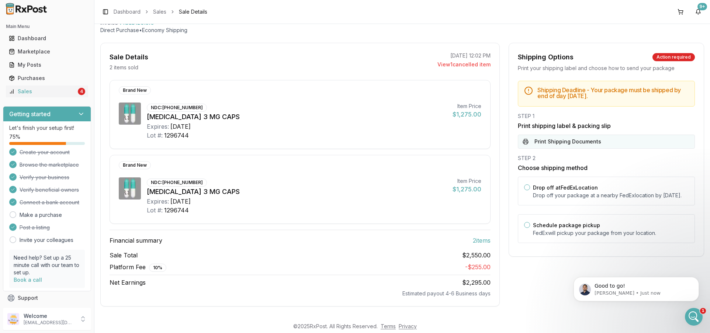
click at [590, 142] on button "Print Shipping Documents" at bounding box center [606, 142] width 177 height 14
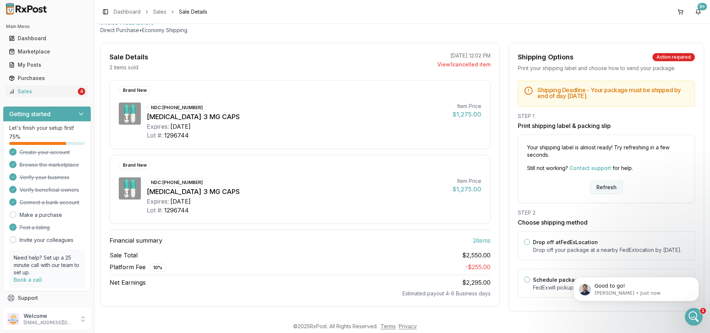
click at [611, 189] on button "Refresh" at bounding box center [606, 187] width 33 height 13
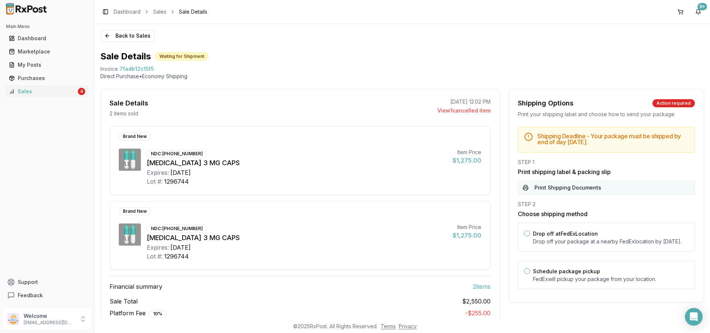
click at [590, 189] on button "Print Shipping Documents" at bounding box center [606, 188] width 177 height 14
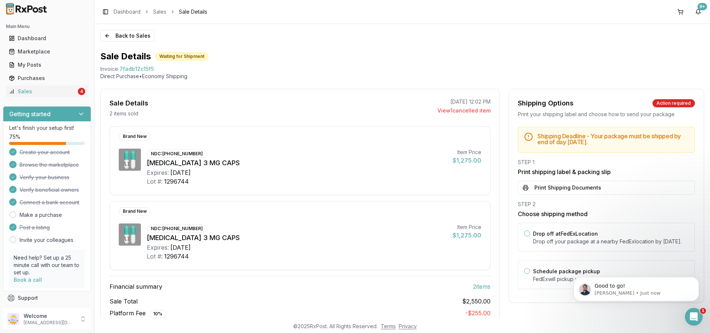
click at [48, 84] on ul "Dashboard Marketplace My Posts Purchases Sales 4" at bounding box center [47, 64] width 88 height 65
click at [48, 89] on div "Sales" at bounding box center [43, 91] width 68 height 7
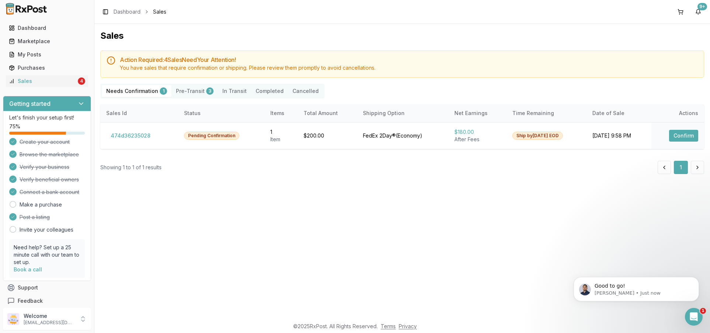
scroll to position [16, 0]
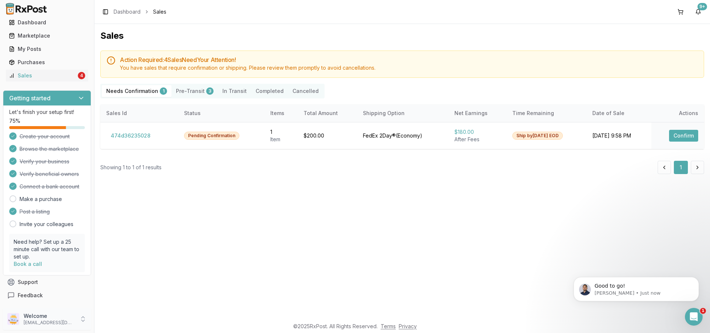
click at [53, 314] on p "Welcome" at bounding box center [49, 315] width 51 height 7
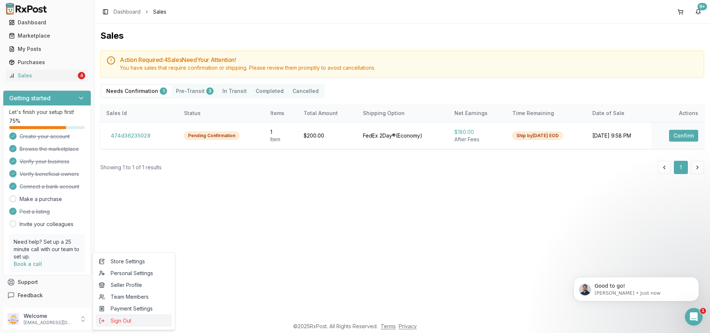
click at [130, 317] on button "Sign Out" at bounding box center [134, 321] width 76 height 12
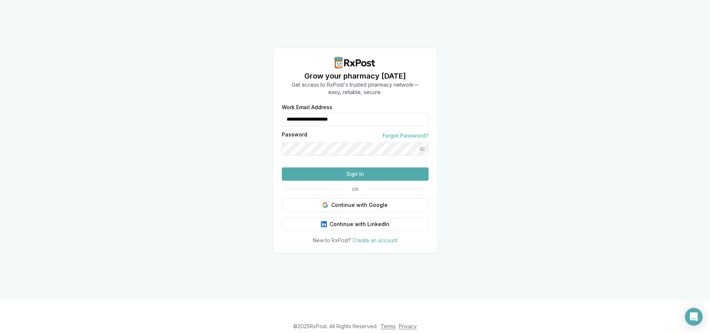
click at [340, 113] on input "**********" at bounding box center [355, 119] width 147 height 13
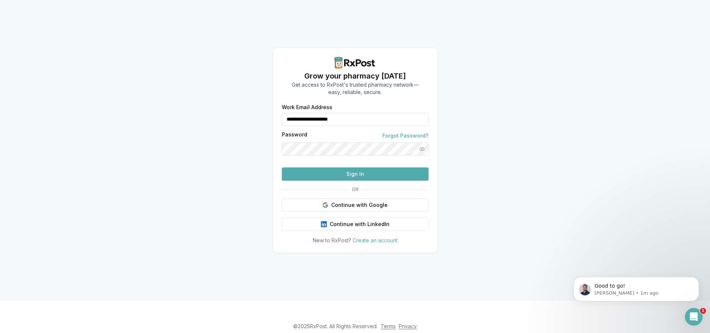
type input "**********"
click at [370, 179] on form "**********" at bounding box center [355, 143] width 147 height 76
click at [366, 181] on button "Sign In" at bounding box center [355, 173] width 147 height 13
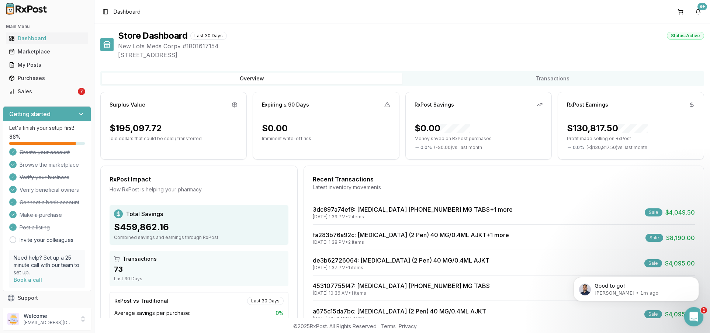
click at [689, 317] on icon "Open Intercom Messenger" at bounding box center [693, 316] width 12 height 12
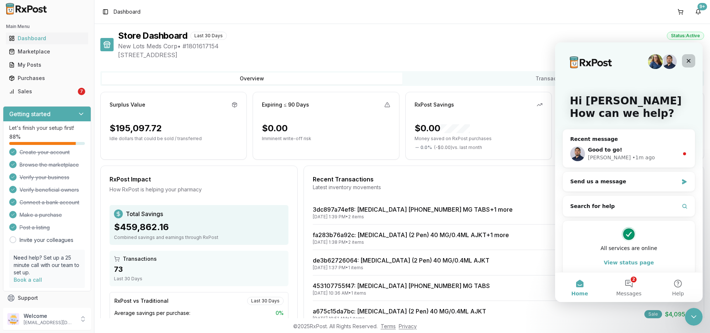
click at [687, 60] on icon "Close" at bounding box center [689, 61] width 6 height 6
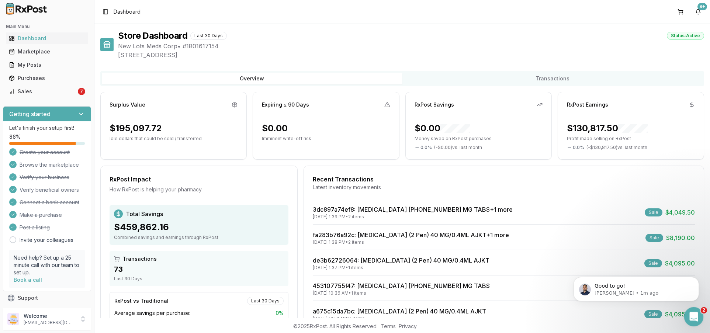
click at [691, 315] on icon "Open Intercom Messenger" at bounding box center [693, 316] width 12 height 12
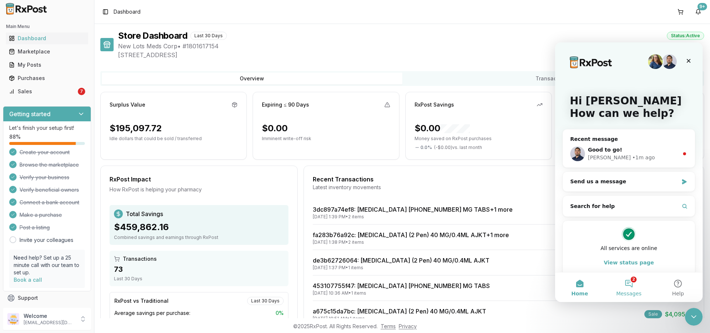
click at [638, 293] on span "Messages" at bounding box center [628, 293] width 25 height 5
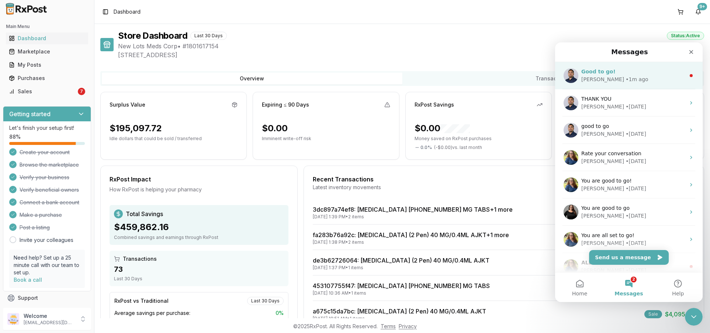
click at [634, 73] on div "Good to go!" at bounding box center [633, 72] width 104 height 8
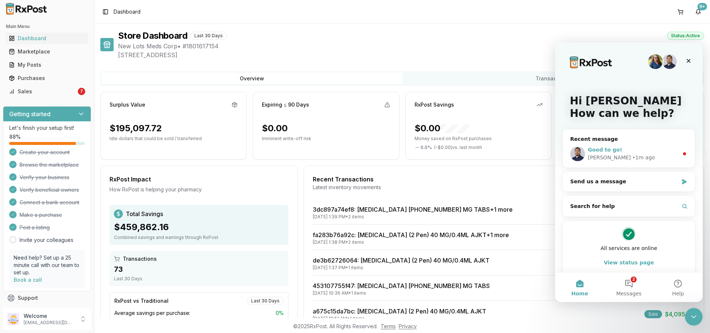
click at [627, 163] on div "Good to go! Manuel • 1m ago" at bounding box center [629, 153] width 132 height 27
click at [652, 155] on div "Manuel • 1m ago" at bounding box center [633, 158] width 91 height 8
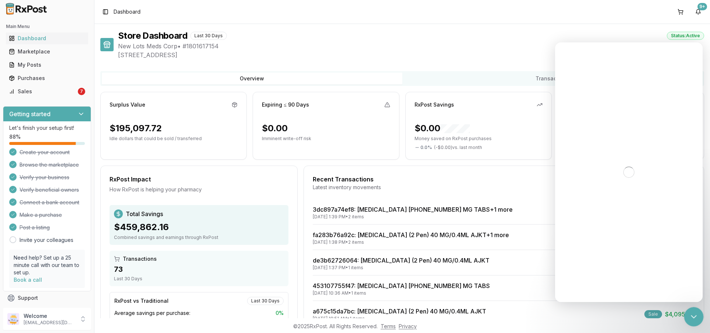
click at [694, 312] on icon "Close Intercom Messenger" at bounding box center [692, 315] width 9 height 9
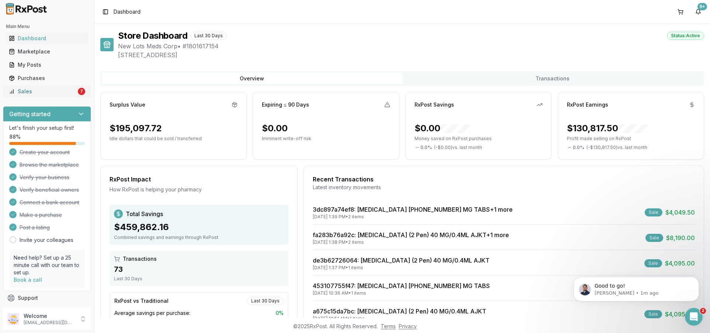
click at [73, 88] on link "Sales 7" at bounding box center [47, 91] width 82 height 13
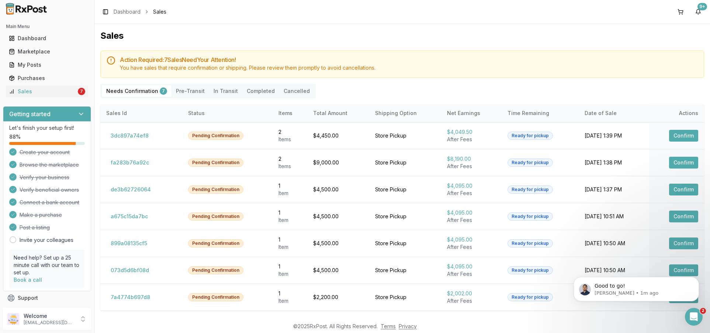
scroll to position [29, 0]
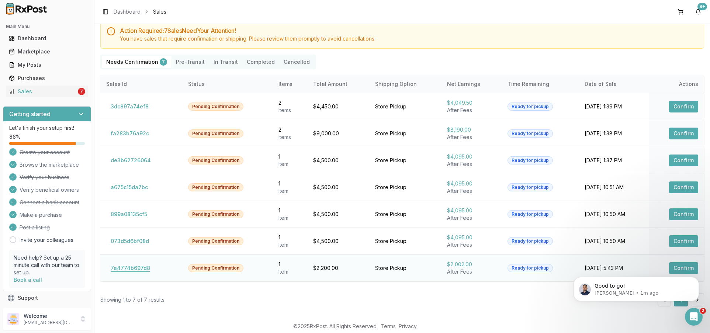
click at [121, 266] on button "7a4774b697d8" at bounding box center [130, 268] width 48 height 12
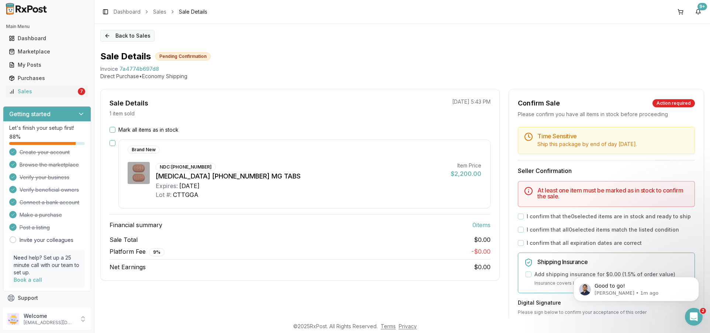
click at [113, 38] on button "Back to Sales" at bounding box center [127, 36] width 54 height 12
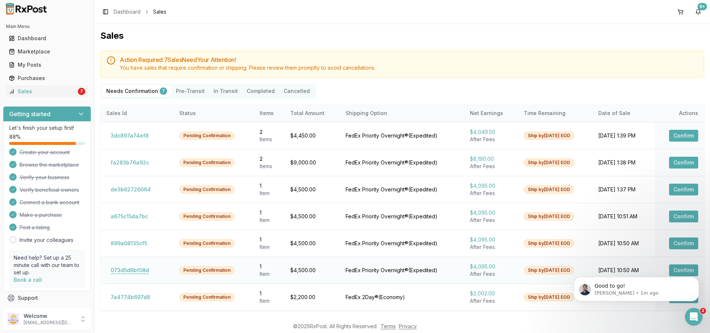
click at [122, 276] on button "073d5d6bf08d" at bounding box center [129, 270] width 47 height 12
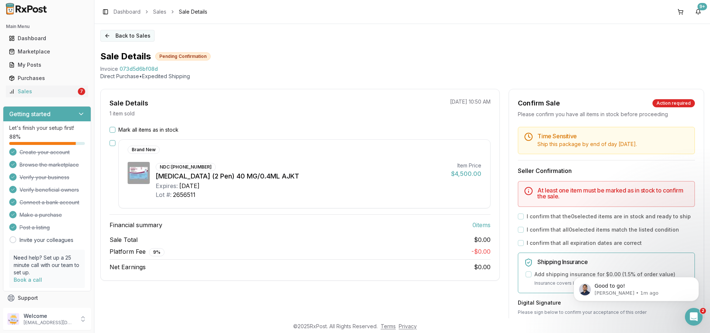
click at [103, 36] on button "Back to Sales" at bounding box center [127, 36] width 54 height 12
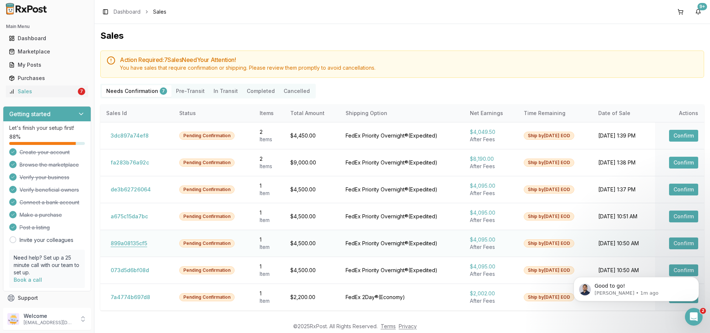
click at [127, 241] on button "899a08135cf5" at bounding box center [128, 244] width 45 height 12
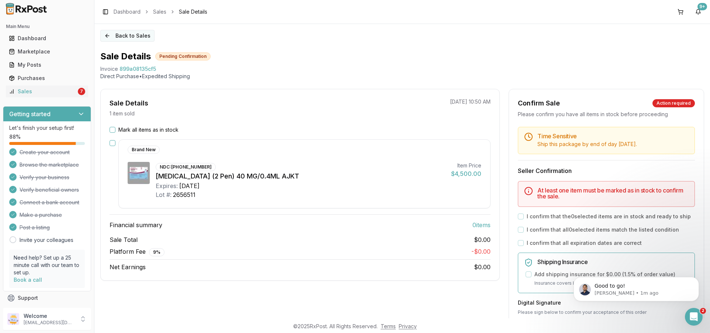
click at [106, 32] on button "Back to Sales" at bounding box center [127, 36] width 54 height 12
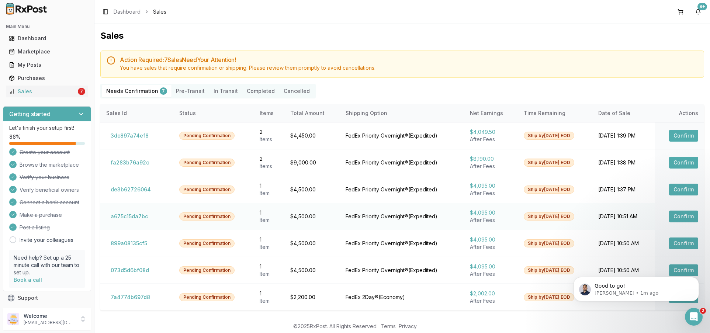
click at [142, 214] on button "a675c15da7bc" at bounding box center [129, 217] width 46 height 12
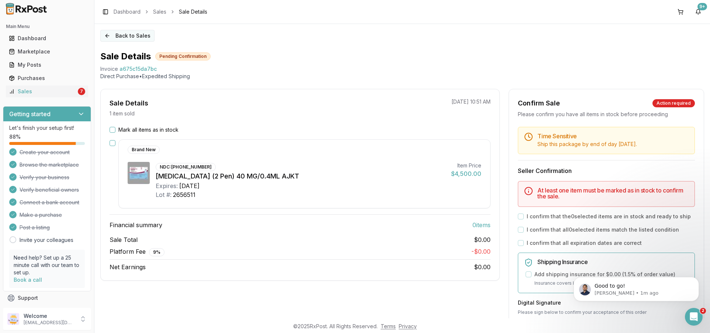
click at [104, 40] on button "Back to Sales" at bounding box center [127, 36] width 54 height 12
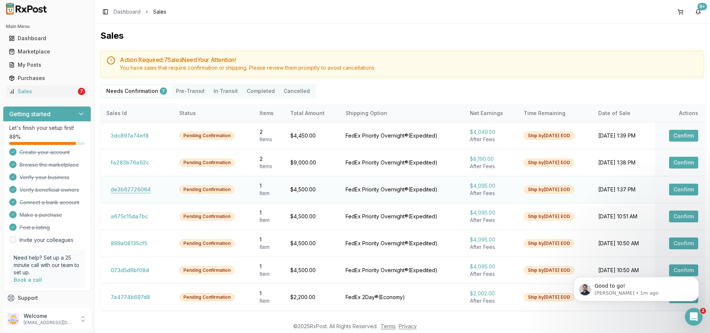
click at [127, 187] on button "de3b62726064" at bounding box center [130, 190] width 49 height 12
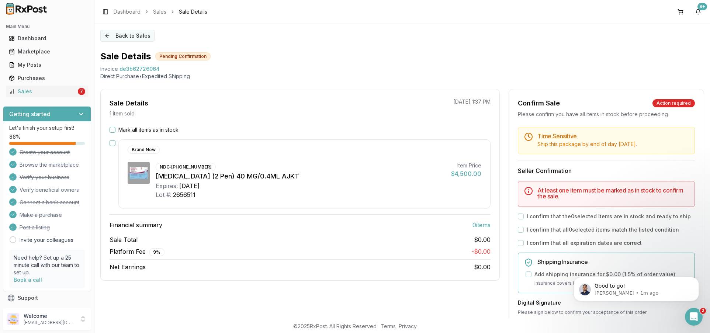
click at [111, 33] on button "Back to Sales" at bounding box center [127, 36] width 54 height 12
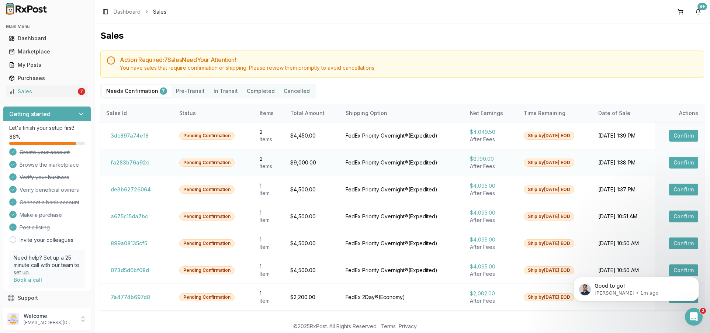
click at [144, 161] on button "fa283b76a92c" at bounding box center [129, 163] width 47 height 12
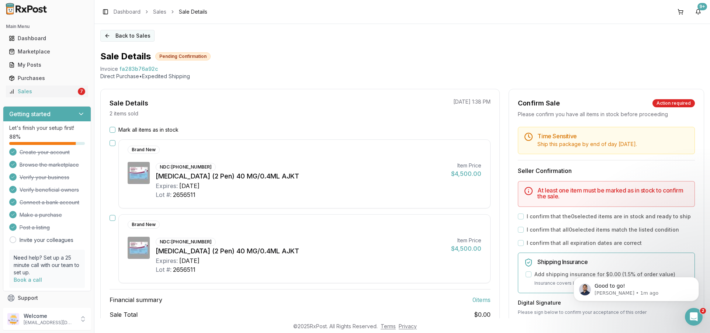
click at [110, 32] on button "Back to Sales" at bounding box center [127, 36] width 54 height 12
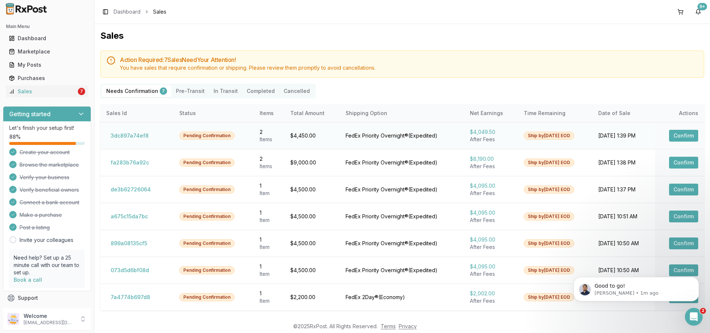
click at [122, 143] on td "3dc897a74ef8" at bounding box center [136, 135] width 73 height 27
click at [125, 134] on button "3dc897a74ef8" at bounding box center [129, 136] width 47 height 12
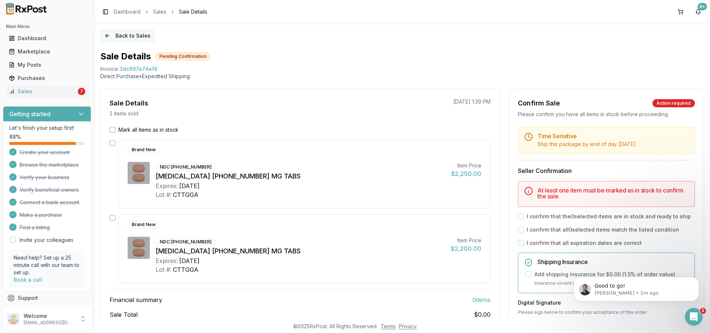
click at [102, 35] on button "Back to Sales" at bounding box center [127, 36] width 54 height 12
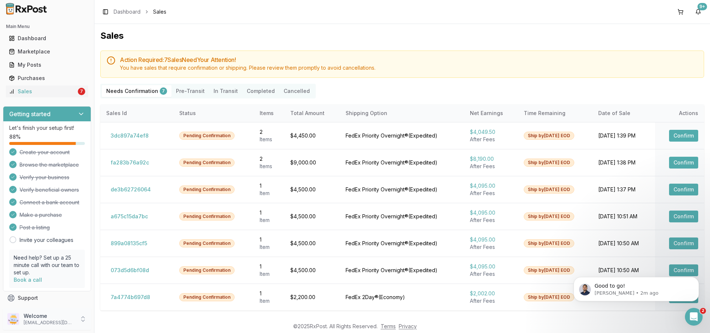
click at [52, 313] on p "Welcome" at bounding box center [49, 315] width 51 height 7
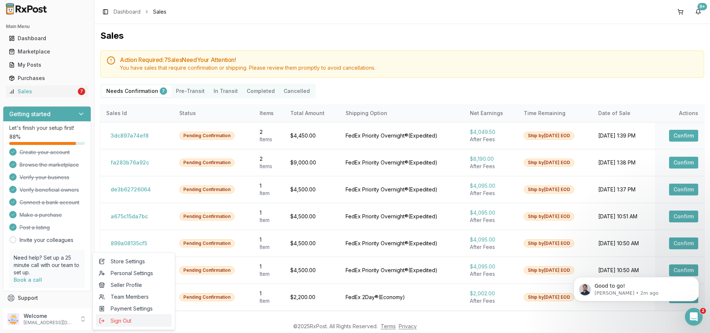
click at [108, 318] on span "Sign Out" at bounding box center [134, 320] width 70 height 7
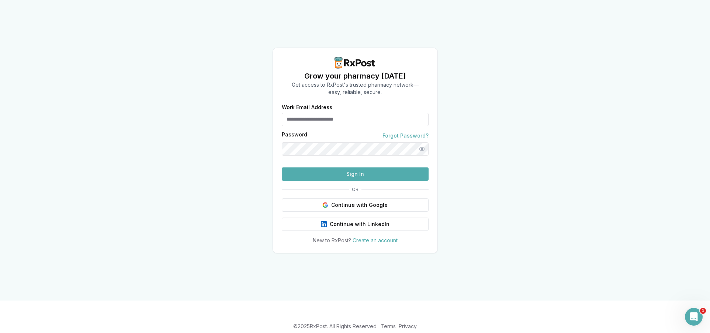
type input "**********"
click at [319, 181] on button "Sign In" at bounding box center [355, 173] width 147 height 13
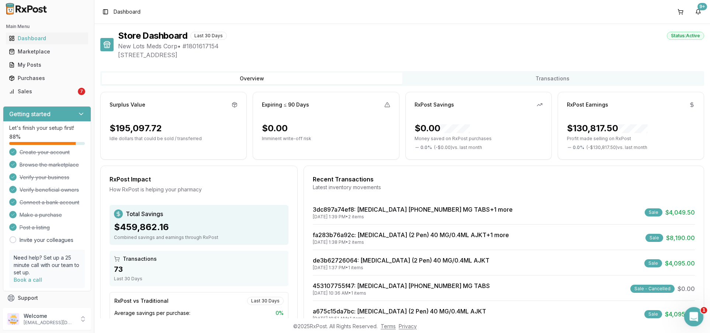
click at [695, 314] on icon "Open Intercom Messenger" at bounding box center [693, 316] width 12 height 12
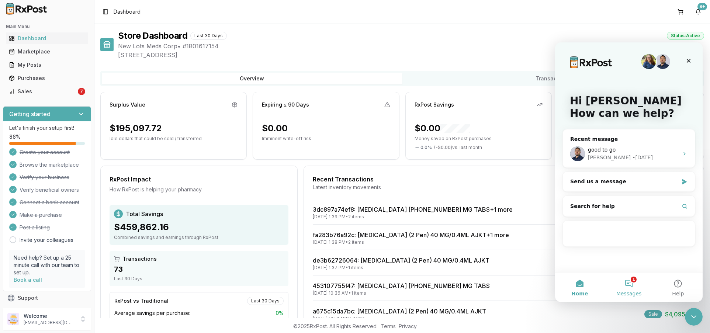
click at [629, 284] on button "1 Messages" at bounding box center [628, 288] width 49 height 30
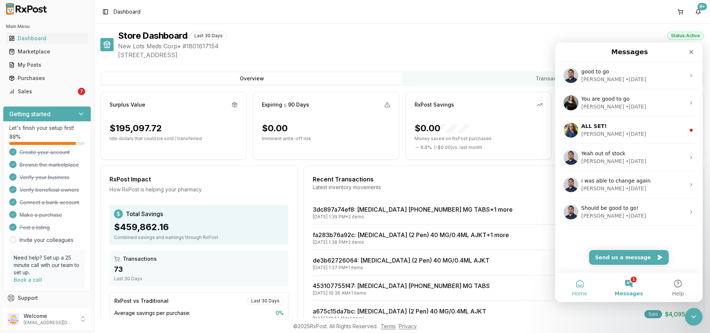
click at [581, 283] on button "Home" at bounding box center [579, 288] width 49 height 30
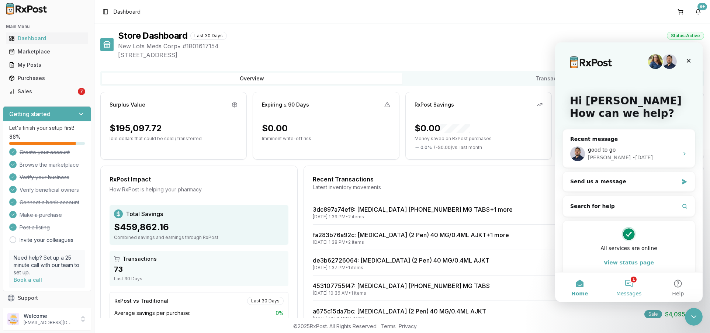
click at [618, 283] on button "1 Messages" at bounding box center [628, 288] width 49 height 30
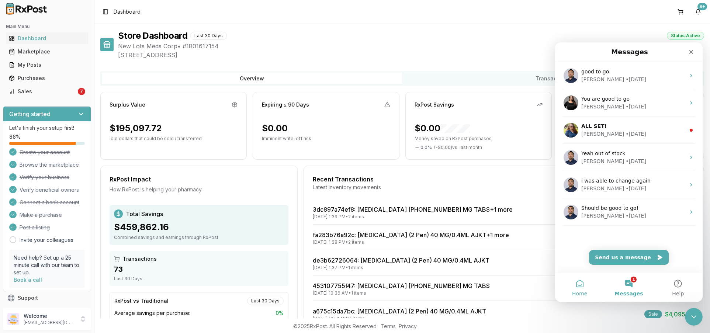
click at [577, 280] on button "Home" at bounding box center [579, 288] width 49 height 30
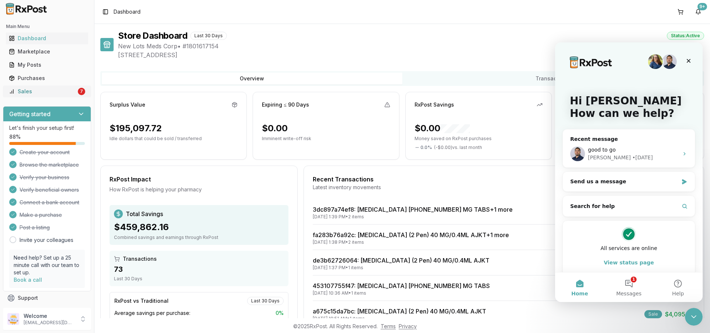
click at [83, 94] on link "Sales 7" at bounding box center [47, 91] width 82 height 13
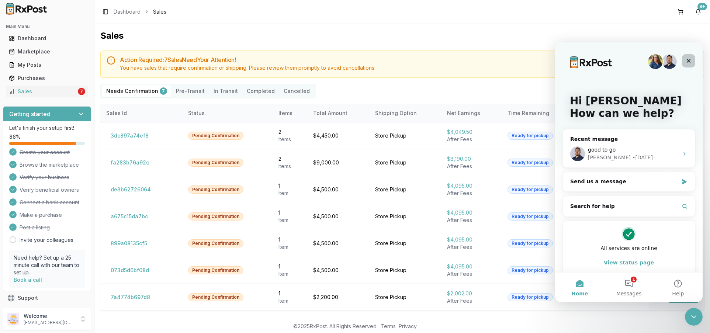
click at [689, 60] on icon "Close" at bounding box center [689, 61] width 4 height 4
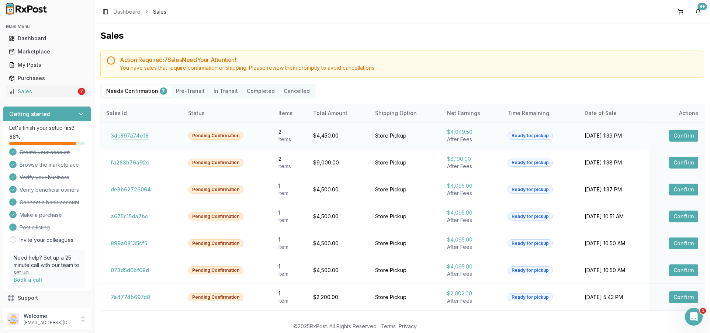
click at [128, 138] on button "3dc897a74ef8" at bounding box center [129, 136] width 47 height 12
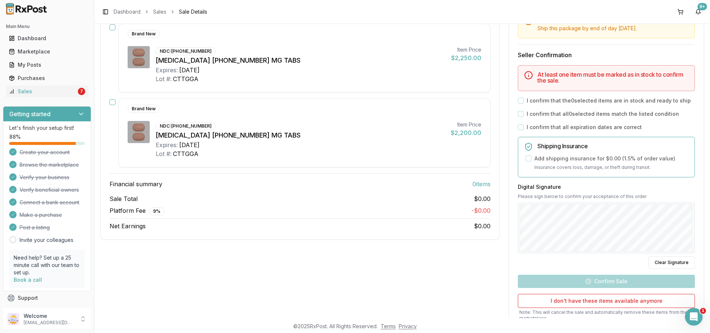
scroll to position [74, 0]
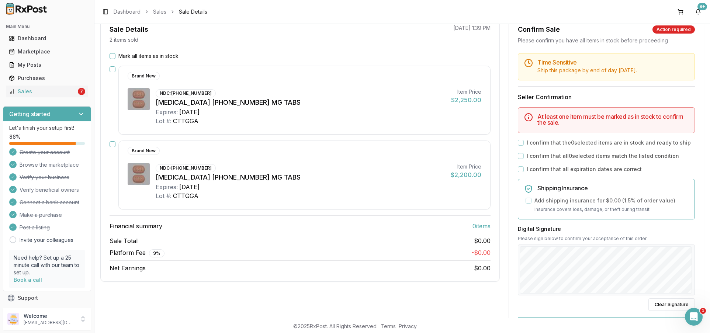
click at [113, 51] on div "Sale Details 2 items sold [DATE] 1:39 PM Mark all items as in stock Brand New N…" at bounding box center [300, 148] width 400 height 267
click at [115, 56] on button "Mark all items as in stock" at bounding box center [113, 56] width 6 height 6
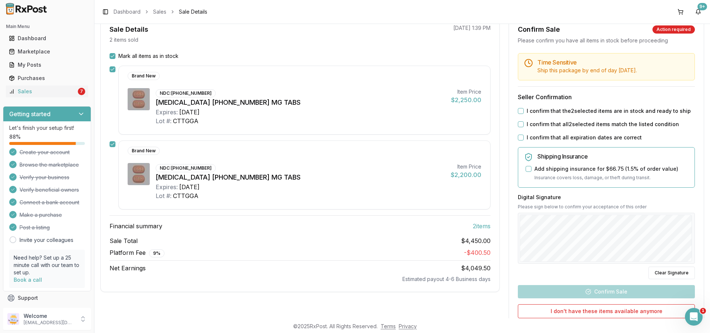
click at [518, 134] on div "I confirm that all expiration dates are correct" at bounding box center [606, 137] width 177 height 7
drag, startPoint x: 518, startPoint y: 127, endPoint x: 518, endPoint y: 116, distance: 10.4
click at [518, 125] on button "I confirm that all 2 selected items match the listed condition" at bounding box center [521, 124] width 6 height 6
click at [518, 115] on div "Time Sensitive Ship this package by end of day [DATE] . Seller Confirmation I c…" at bounding box center [606, 209] width 195 height 312
click at [518, 111] on button "I confirm that the 2 selected items are in stock and ready to ship" at bounding box center [521, 111] width 6 height 6
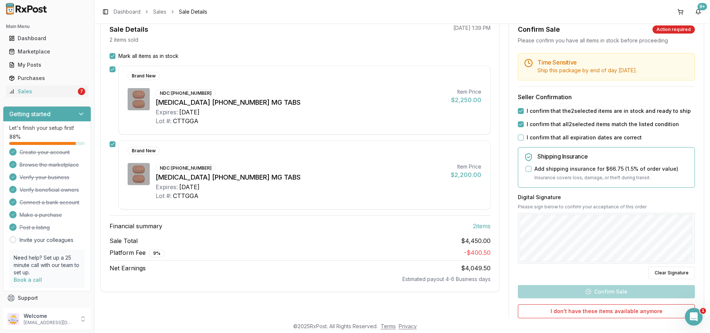
click at [522, 136] on div "I confirm that all expiration dates are correct" at bounding box center [606, 137] width 177 height 7
click at [521, 136] on button "I confirm that all expiration dates are correct" at bounding box center [521, 138] width 6 height 6
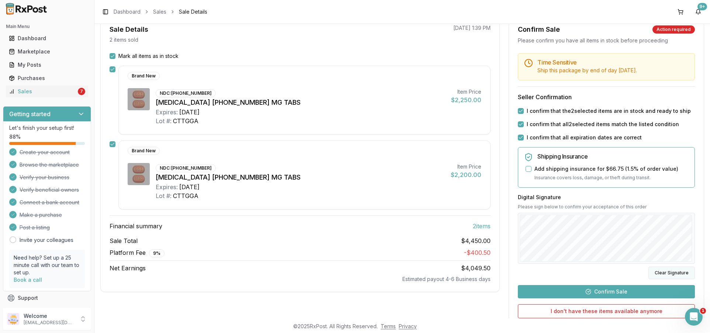
click at [679, 269] on button "Clear Signature" at bounding box center [672, 273] width 46 height 13
click at [595, 290] on button "Confirm Sale" at bounding box center [606, 291] width 177 height 13
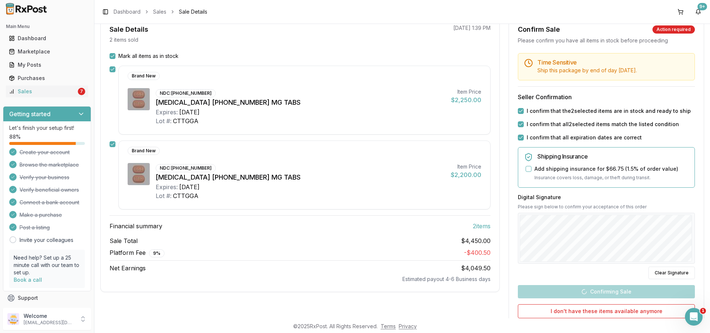
scroll to position [46, 0]
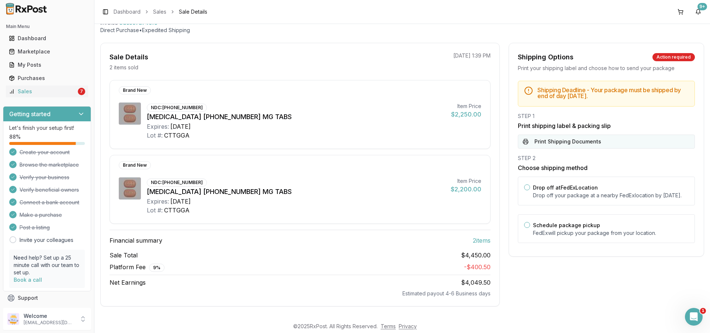
click at [557, 141] on button "Print Shipping Documents" at bounding box center [606, 142] width 177 height 14
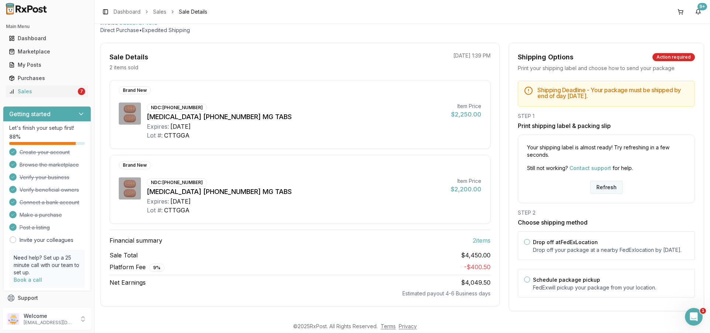
click at [608, 191] on button "Refresh" at bounding box center [606, 187] width 33 height 13
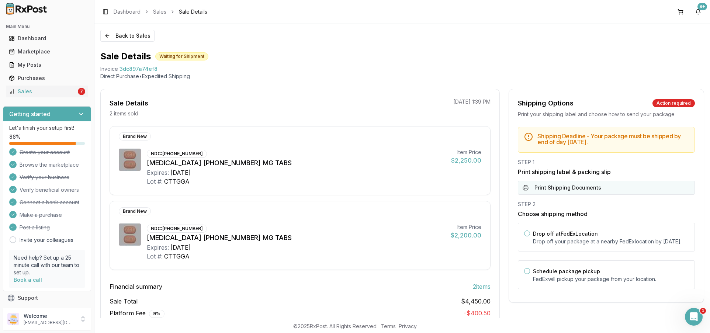
click at [586, 190] on button "Print Shipping Documents" at bounding box center [606, 188] width 177 height 14
click at [59, 87] on link "Sales 7" at bounding box center [47, 91] width 82 height 13
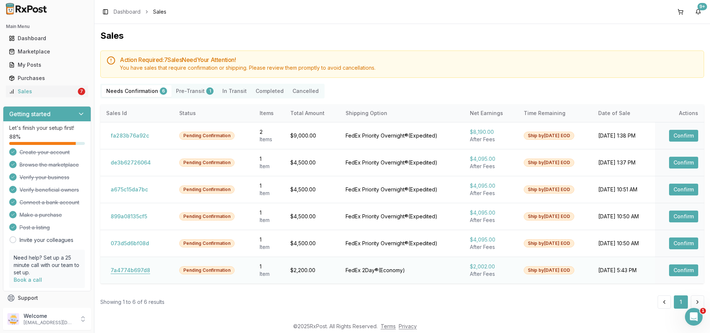
click at [139, 268] on button "7a4774b697d8" at bounding box center [130, 270] width 48 height 12
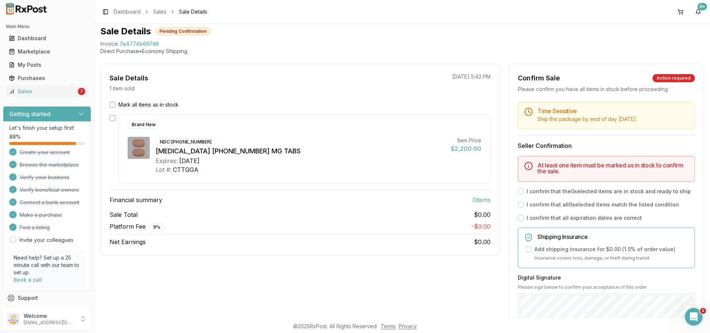
scroll to position [37, 0]
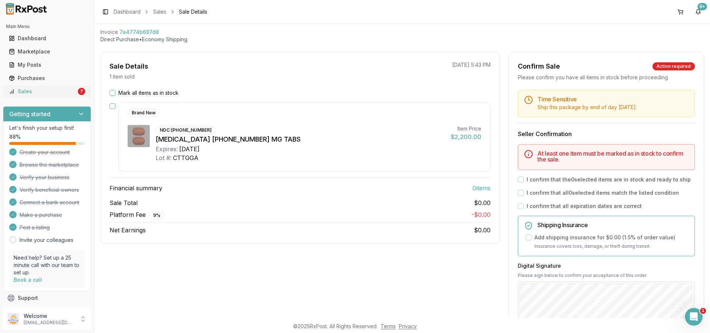
click at [53, 88] on div "Sales" at bounding box center [43, 91] width 68 height 7
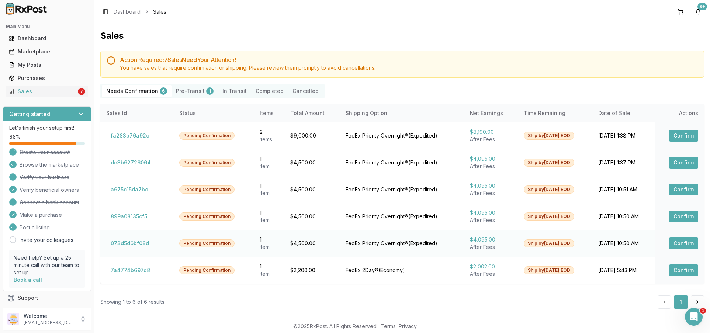
click at [133, 243] on button "073d5d6bf08d" at bounding box center [129, 244] width 47 height 12
click at [143, 266] on button "7a4774b697d8" at bounding box center [130, 270] width 48 height 12
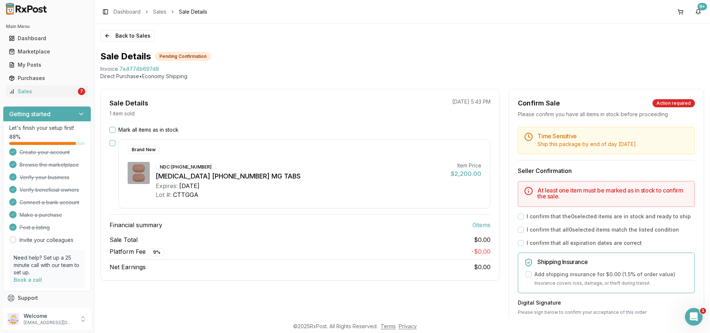
click at [113, 130] on button "Mark all items as in stock" at bounding box center [113, 130] width 6 height 6
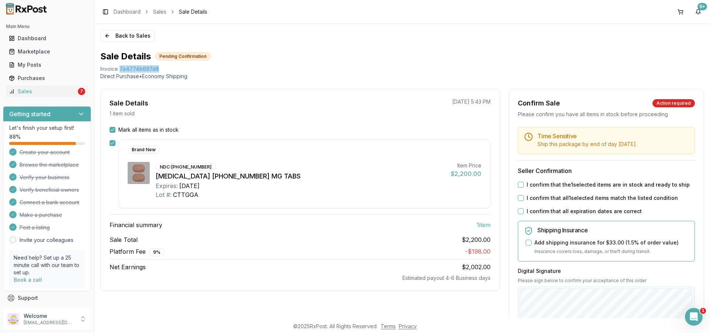
drag, startPoint x: 156, startPoint y: 69, endPoint x: 120, endPoint y: 70, distance: 36.6
click at [120, 70] on span "7a4774b697d8" at bounding box center [139, 68] width 39 height 7
copy span "7a4774b697d8"
click at [701, 314] on div "Open Intercom Messenger" at bounding box center [693, 316] width 24 height 24
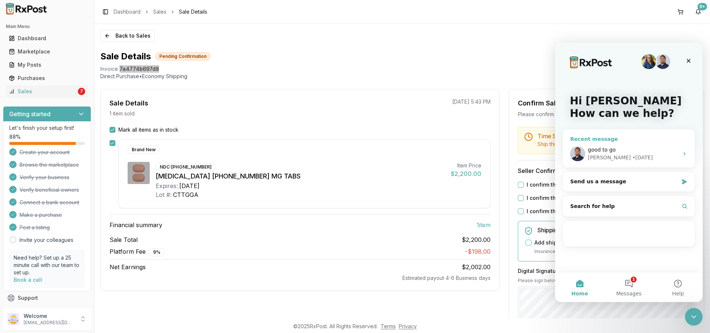
click at [615, 149] on div "good to go" at bounding box center [633, 150] width 91 height 8
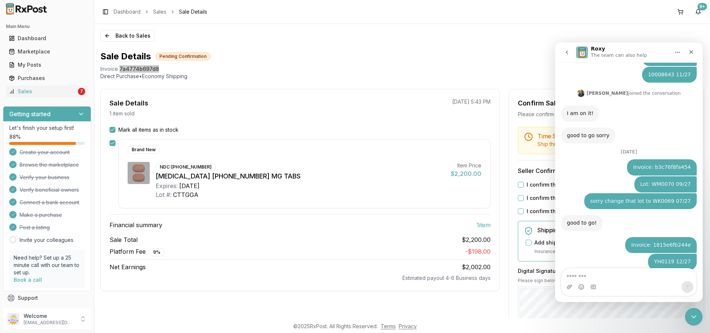
scroll to position [657, 0]
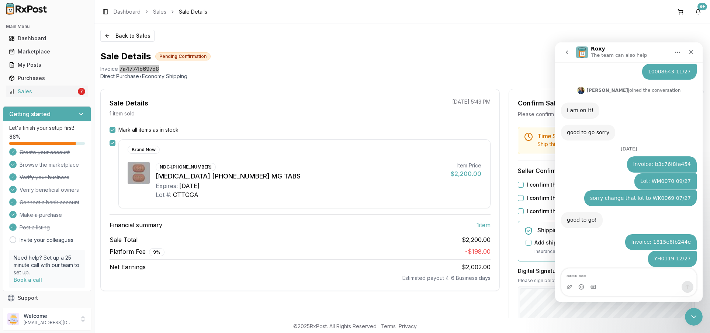
click at [619, 271] on textarea "Message…" at bounding box center [628, 275] width 135 height 13
click at [567, 276] on textarea "**********" at bounding box center [628, 275] width 135 height 13
type textarea "**********"
click at [688, 289] on icon "Send a message…" at bounding box center [688, 287] width 6 height 6
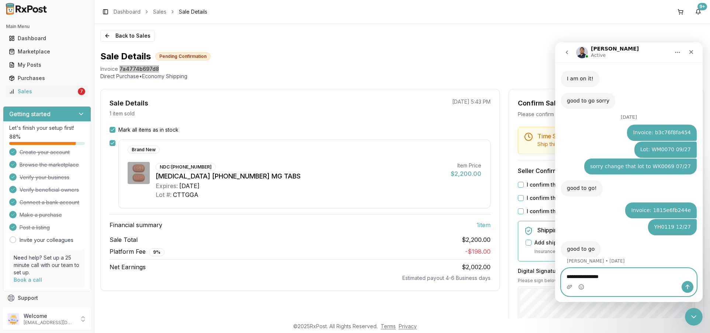
type textarea "**********"
click at [689, 284] on icon "Send a message…" at bounding box center [688, 287] width 6 height 6
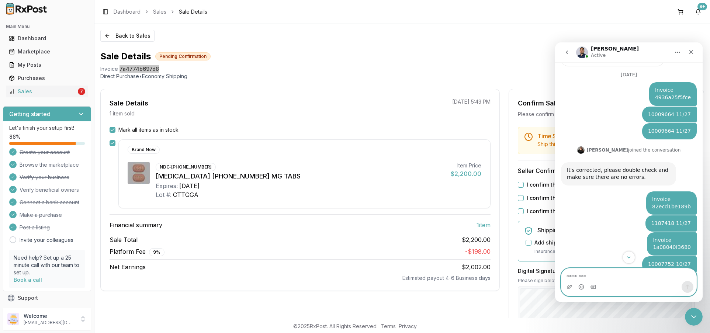
scroll to position [705, 0]
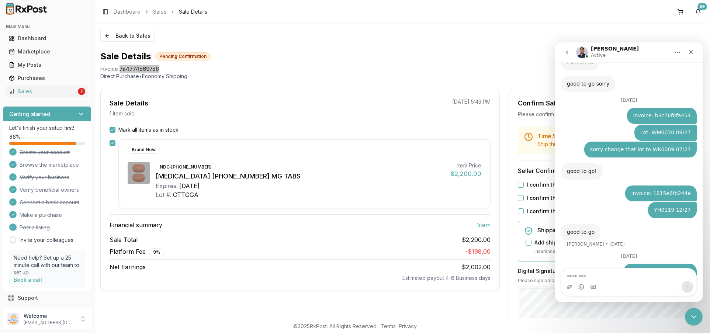
click at [582, 51] on img "Intercom messenger" at bounding box center [582, 52] width 12 height 12
click at [688, 52] on div "Close" at bounding box center [691, 51] width 13 height 13
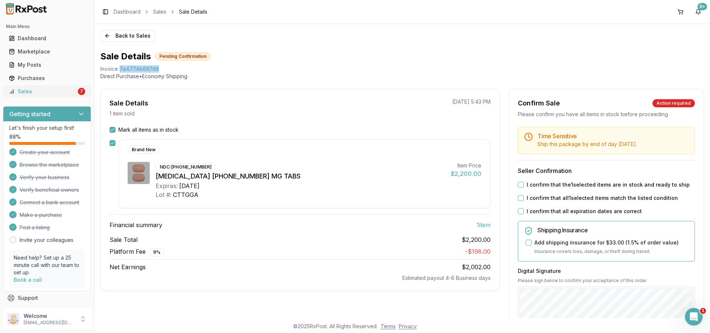
click at [64, 92] on div "Sales" at bounding box center [43, 91] width 68 height 7
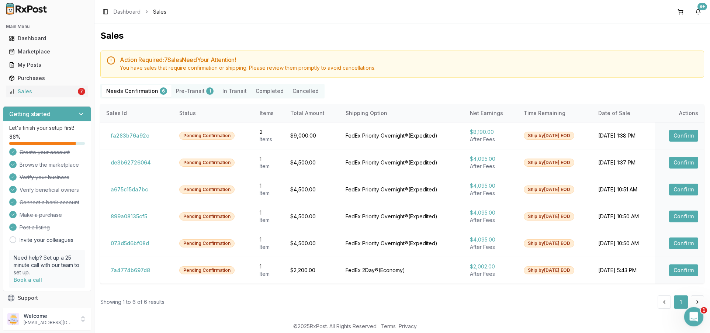
drag, startPoint x: 691, startPoint y: 315, endPoint x: 1374, endPoint y: 614, distance: 745.8
click at [691, 315] on icon "Open Intercom Messenger" at bounding box center [693, 316] width 12 height 12
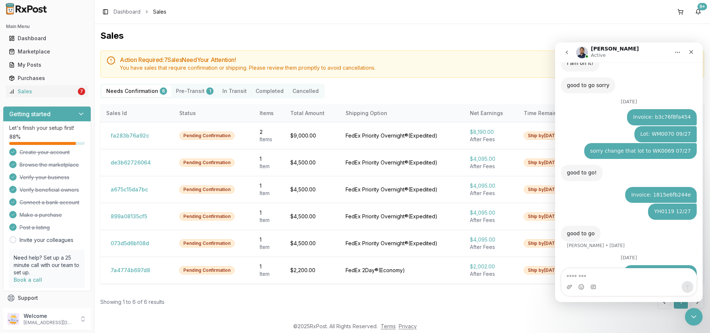
scroll to position [705, 0]
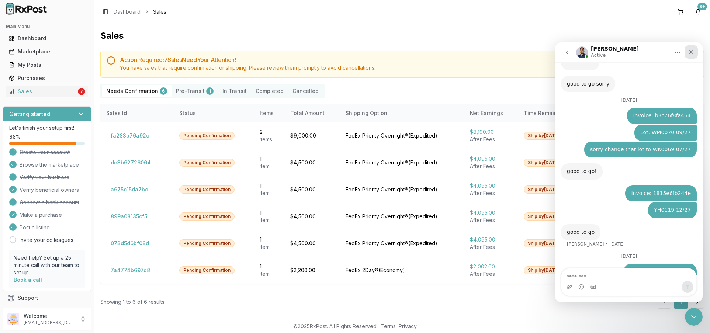
click at [687, 46] on div "Close" at bounding box center [691, 51] width 13 height 13
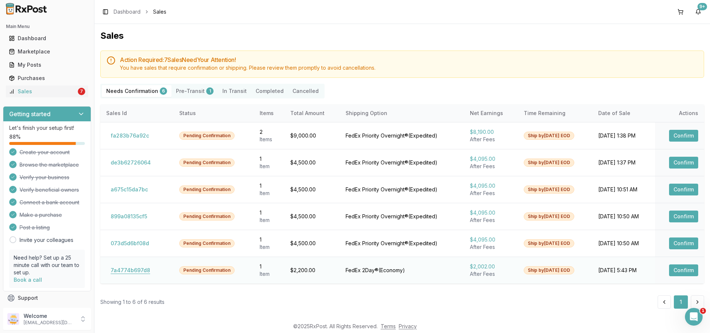
click at [142, 268] on button "7a4774b697d8" at bounding box center [130, 270] width 48 height 12
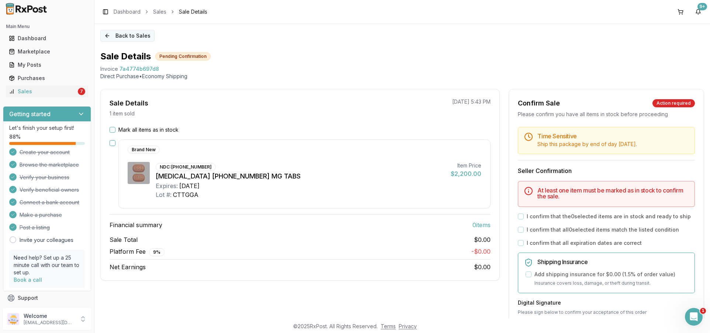
click at [119, 31] on button "Back to Sales" at bounding box center [127, 36] width 54 height 12
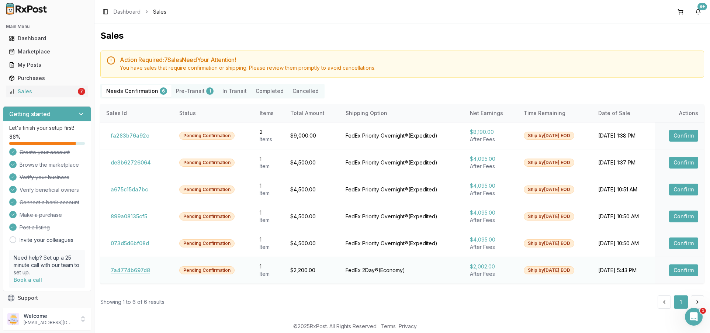
click at [134, 268] on button "7a4774b697d8" at bounding box center [130, 270] width 48 height 12
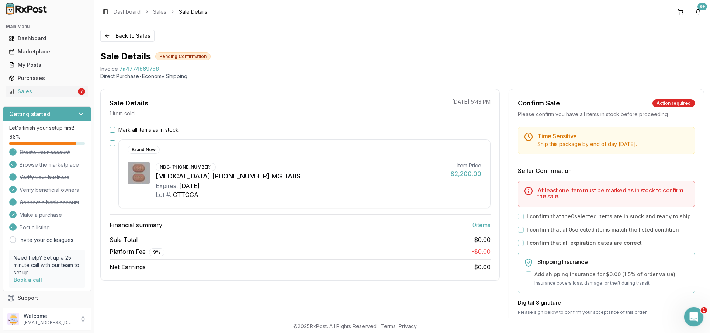
click at [699, 317] on div "Open Intercom Messenger" at bounding box center [693, 316] width 24 height 24
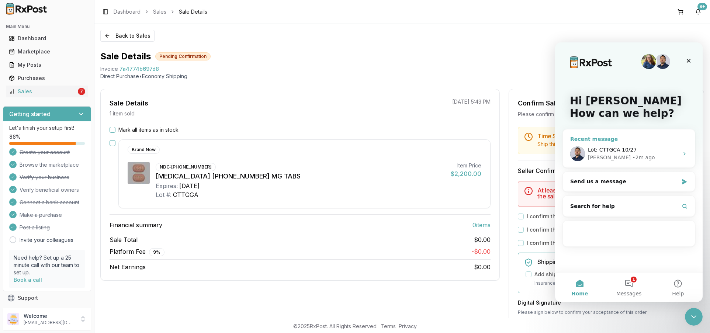
click at [632, 157] on div "• 2m ago" at bounding box center [643, 158] width 23 height 8
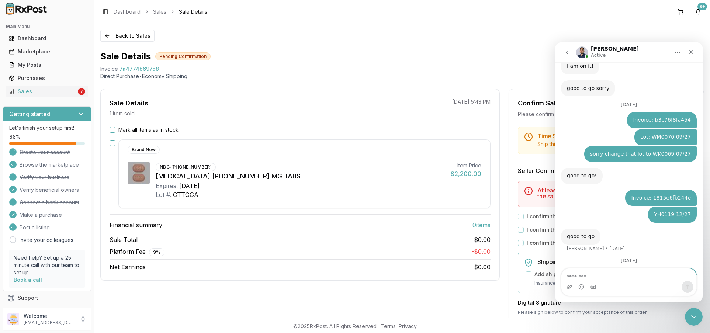
scroll to position [705, 0]
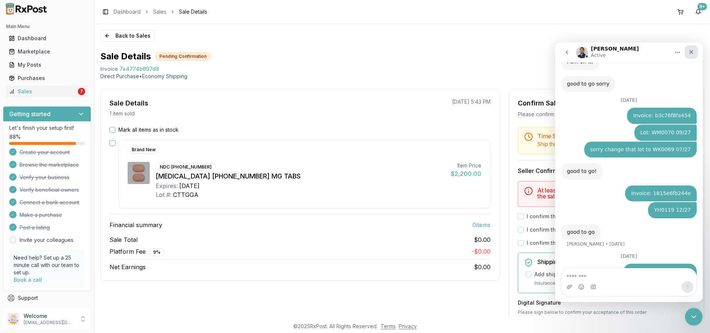
click at [690, 50] on icon "Close" at bounding box center [691, 52] width 4 height 4
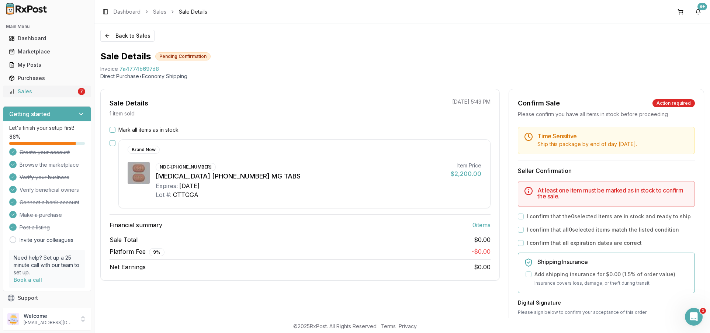
click at [57, 88] on div "Sales" at bounding box center [43, 91] width 68 height 7
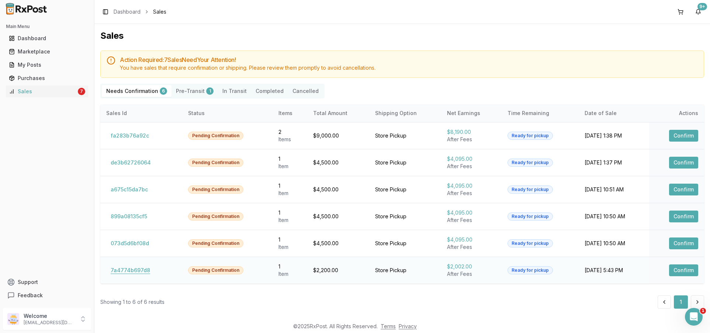
click at [132, 267] on button "7a4774b697d8" at bounding box center [130, 270] width 48 height 12
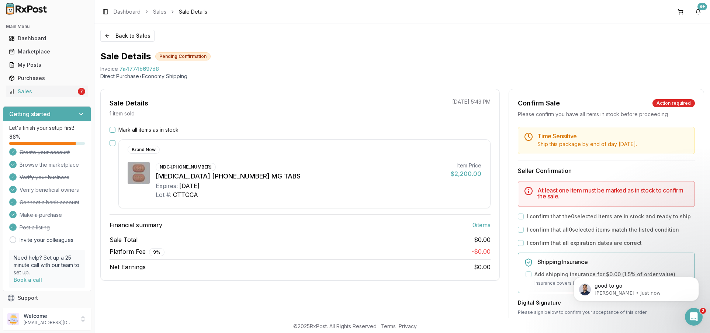
click at [113, 131] on button "Mark all items as in stock" at bounding box center [113, 130] width 6 height 6
click at [522, 182] on div "At least one item must be marked as in stock to confirm the sale." at bounding box center [606, 194] width 177 height 26
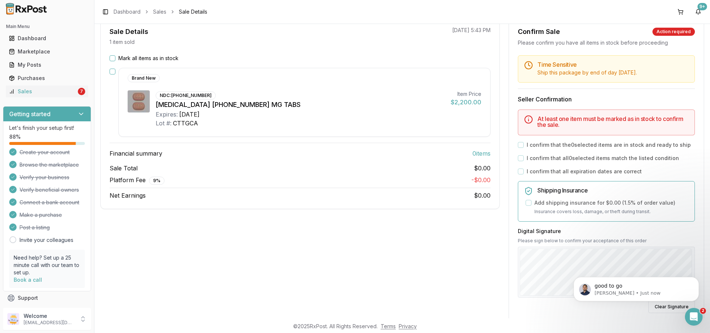
scroll to position [74, 0]
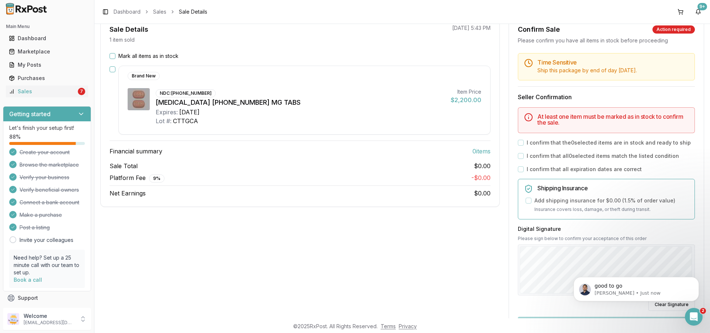
click at [108, 55] on div "Mark all items as in stock Brand New NDC: 61958-2501-01 Biktarvy 50-200-25 MG T…" at bounding box center [300, 124] width 399 height 145
click at [117, 53] on div "Mark all items as in stock" at bounding box center [300, 55] width 381 height 7
click at [108, 56] on div "Mark all items as in stock Brand New NDC: 61958-2501-01 Biktarvy 50-200-25 MG T…" at bounding box center [300, 124] width 399 height 145
click at [110, 56] on button "Mark all items as in stock" at bounding box center [113, 56] width 6 height 6
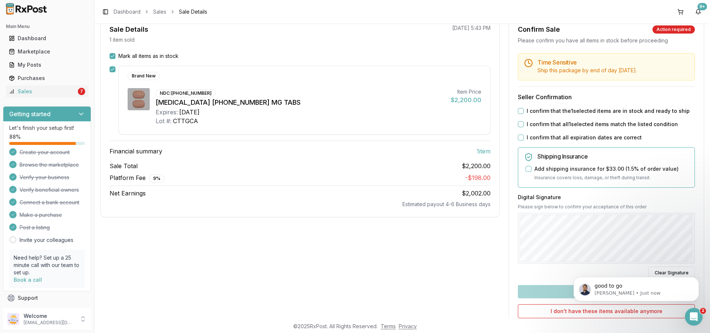
click at [534, 111] on label "I confirm that the 1 selected items are in stock and ready to ship" at bounding box center [608, 110] width 163 height 7
click at [524, 111] on button "I confirm that the 1 selected items are in stock and ready to ship" at bounding box center [521, 111] width 6 height 6
click at [534, 127] on label "I confirm that all 1 selected items match the listed condition" at bounding box center [602, 124] width 151 height 7
click at [524, 127] on button "I confirm that all 1 selected items match the listed condition" at bounding box center [521, 124] width 6 height 6
click at [538, 134] on label "I confirm that all expiration dates are correct" at bounding box center [584, 137] width 115 height 7
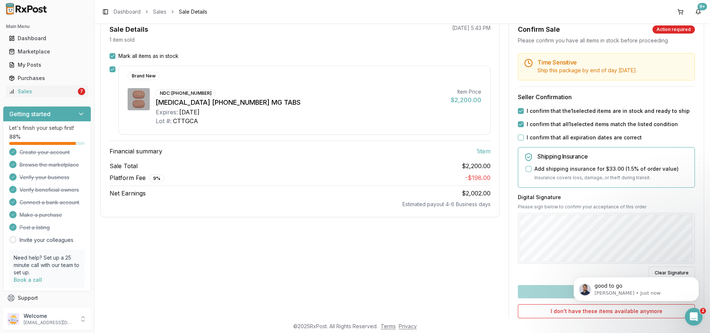
click at [524, 135] on button "I confirm that all expiration dates are correct" at bounding box center [521, 138] width 6 height 6
click at [523, 262] on div at bounding box center [606, 238] width 177 height 51
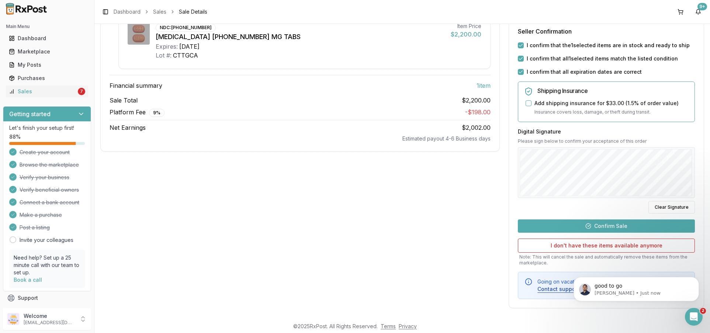
scroll to position [141, 0]
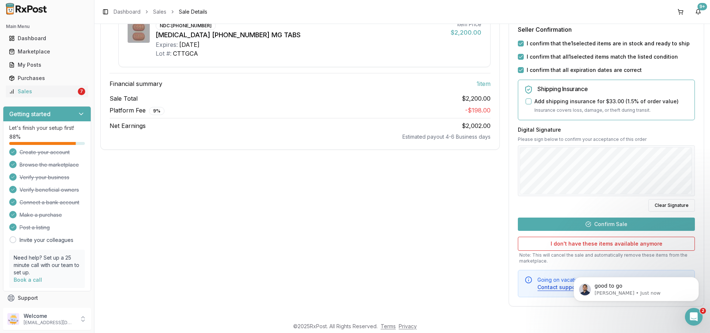
click at [574, 222] on button "Confirm Sale" at bounding box center [606, 224] width 177 height 13
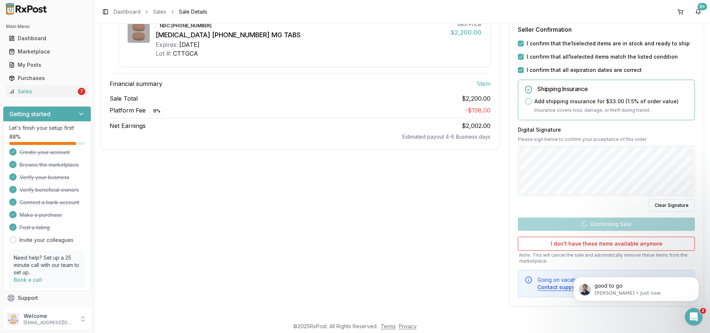
scroll to position [4, 0]
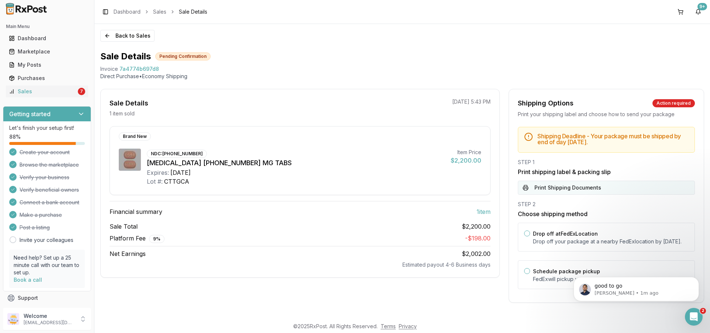
click at [598, 188] on button "Print Shipping Documents" at bounding box center [606, 188] width 177 height 14
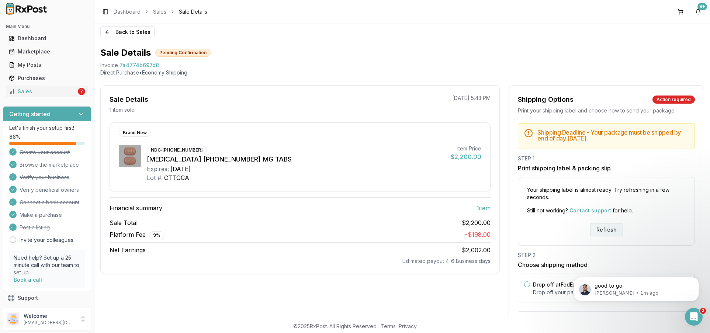
click at [603, 229] on button "Refresh" at bounding box center [606, 229] width 33 height 13
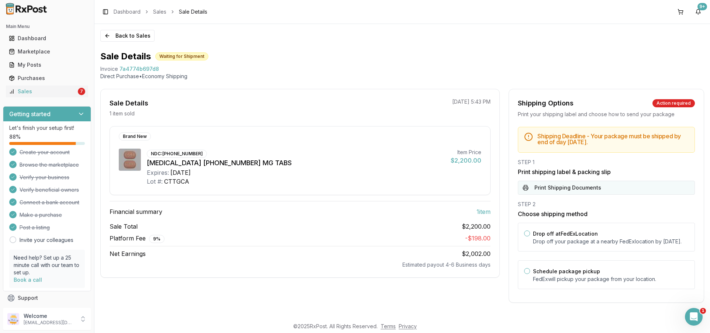
click at [569, 183] on button "Print Shipping Documents" at bounding box center [606, 188] width 177 height 14
